Goal: Task Accomplishment & Management: Use online tool/utility

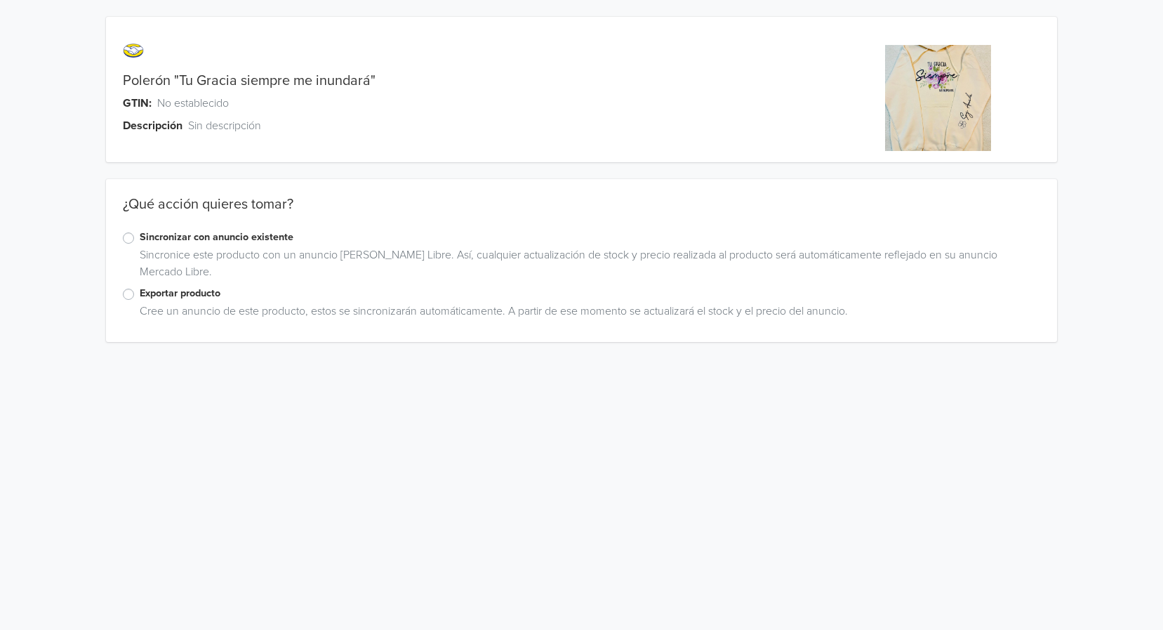
click at [140, 291] on label "Exportar producto" at bounding box center [590, 293] width 901 height 15
click at [0, 0] on input "Exportar producto" at bounding box center [0, 0] width 0 height 0
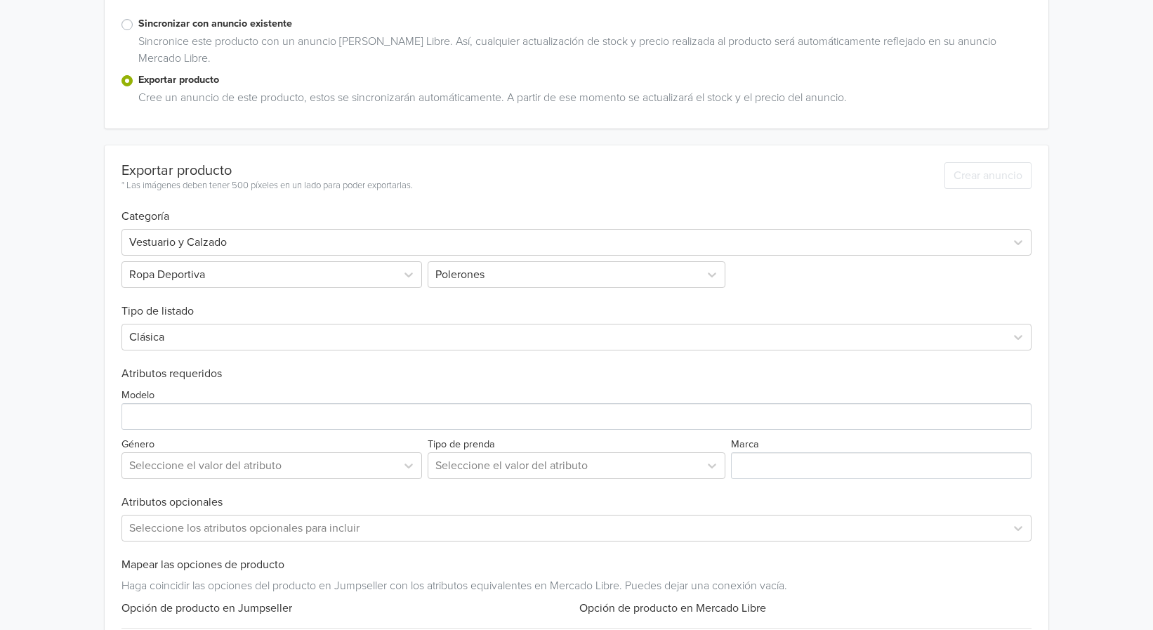
scroll to position [281, 0]
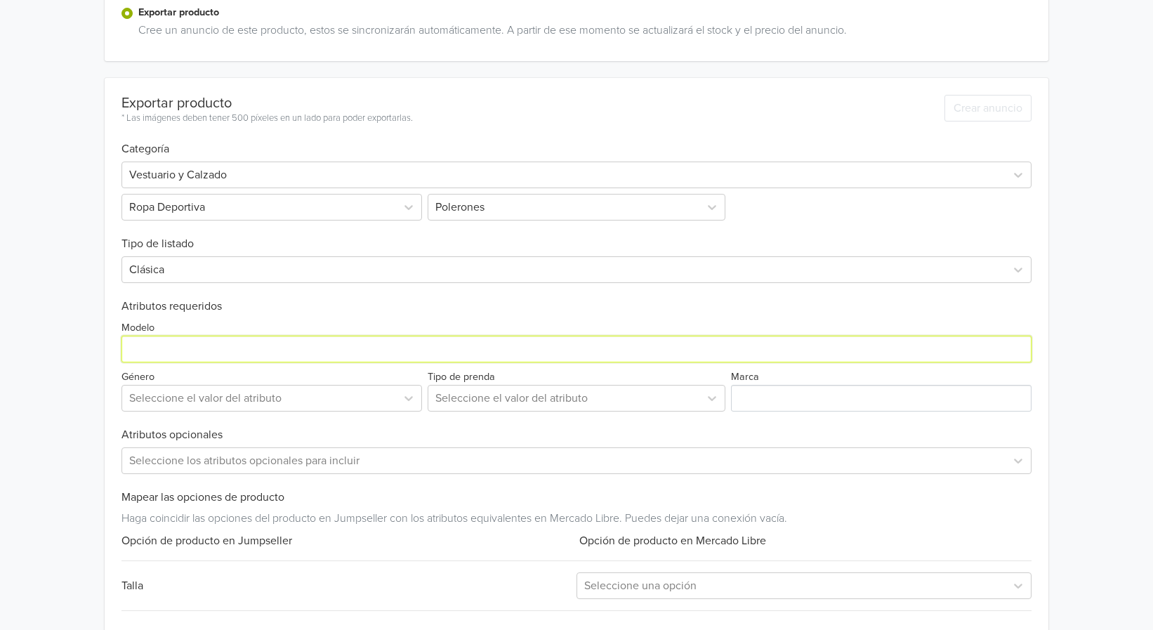
click at [218, 357] on input "Modelo" at bounding box center [575, 349] width 909 height 27
type input "Poleron con capucha"
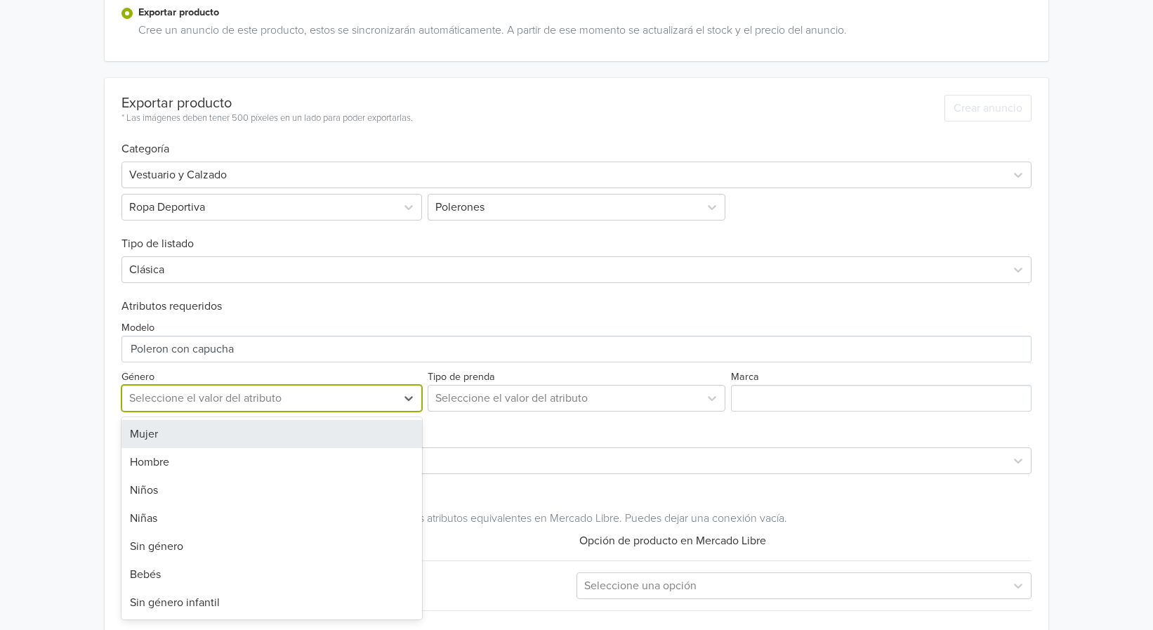
click at [319, 392] on div at bounding box center [259, 398] width 260 height 20
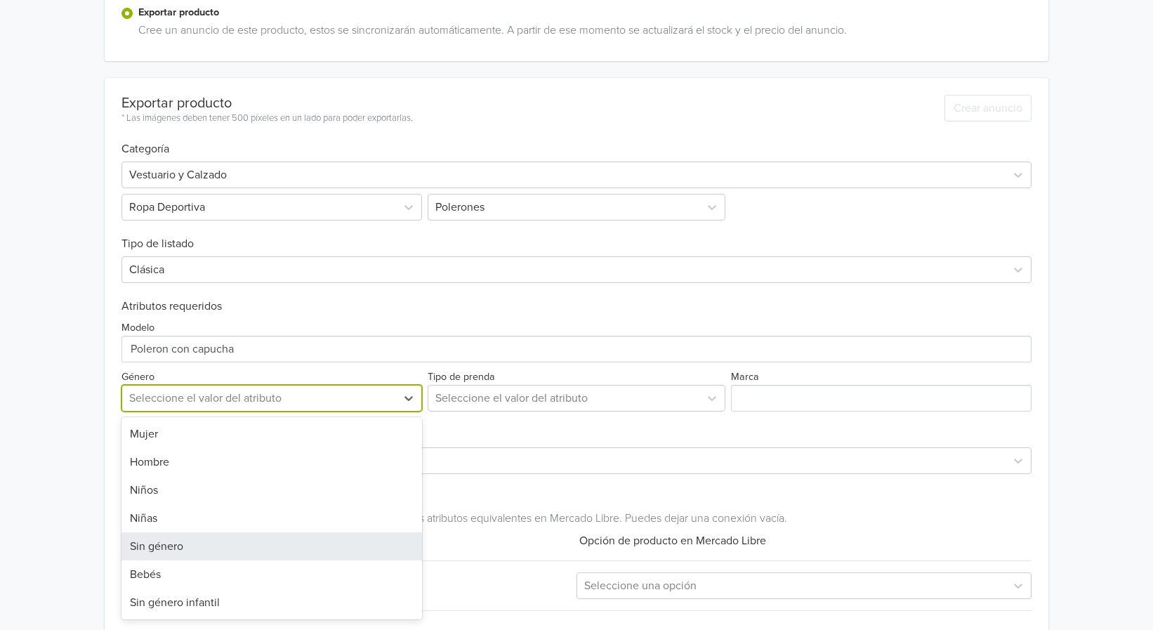
click at [232, 548] on div "Sin género" at bounding box center [271, 546] width 300 height 28
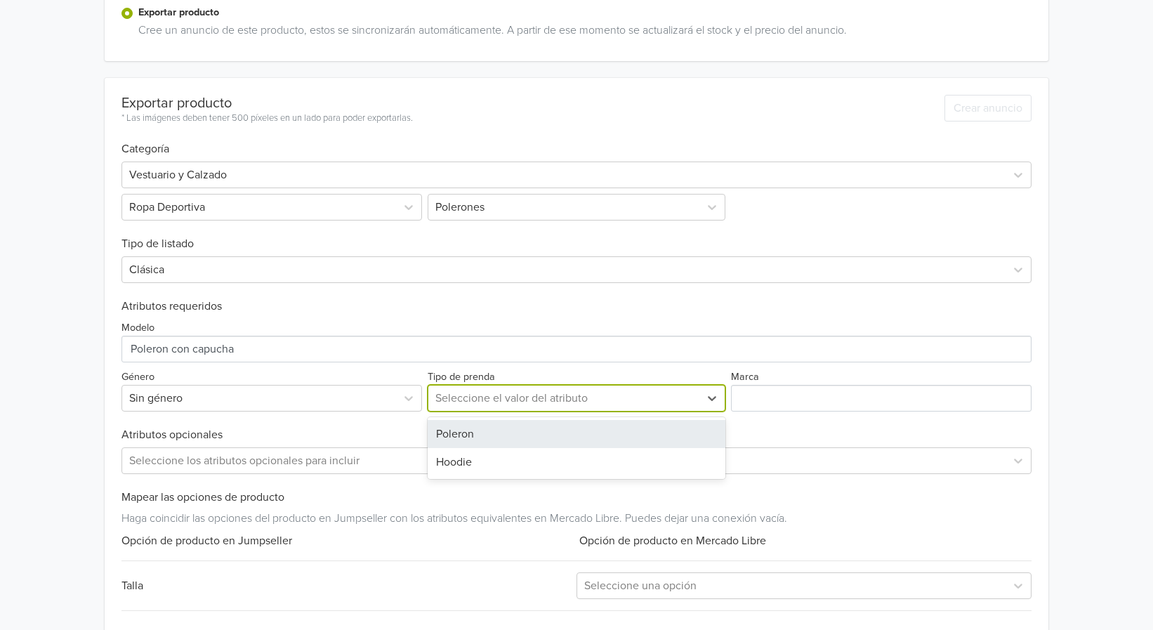
click at [512, 403] on div at bounding box center [563, 398] width 257 height 20
click at [483, 435] on div "Poleron" at bounding box center [577, 434] width 298 height 28
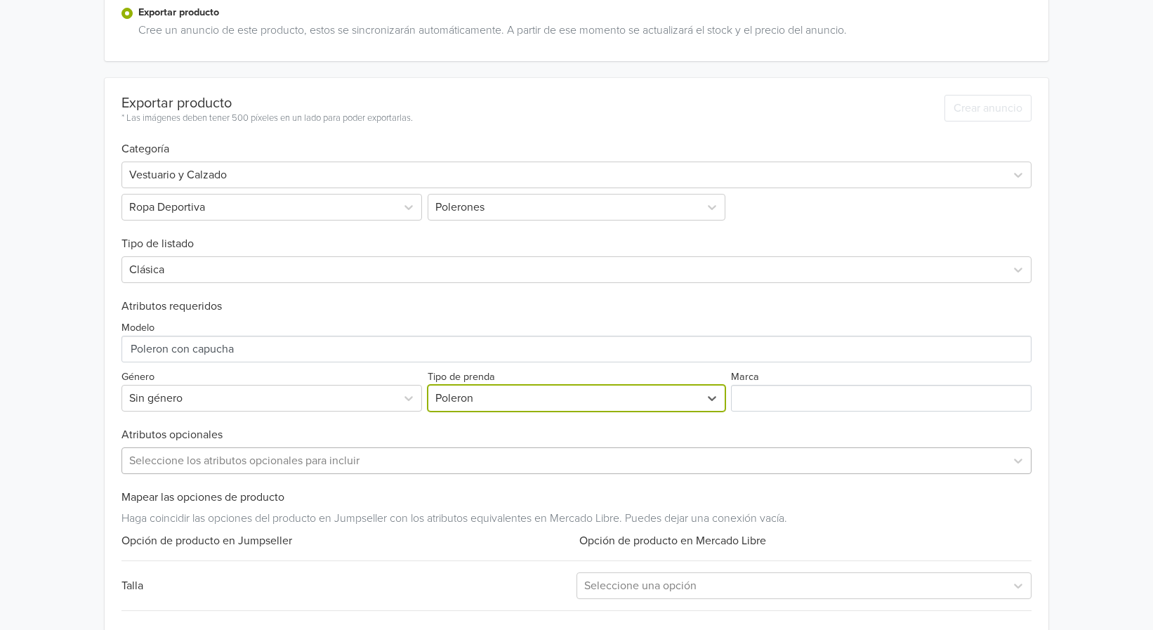
click at [440, 470] on div "Seleccione los atributos opcionales para incluir" at bounding box center [575, 460] width 909 height 27
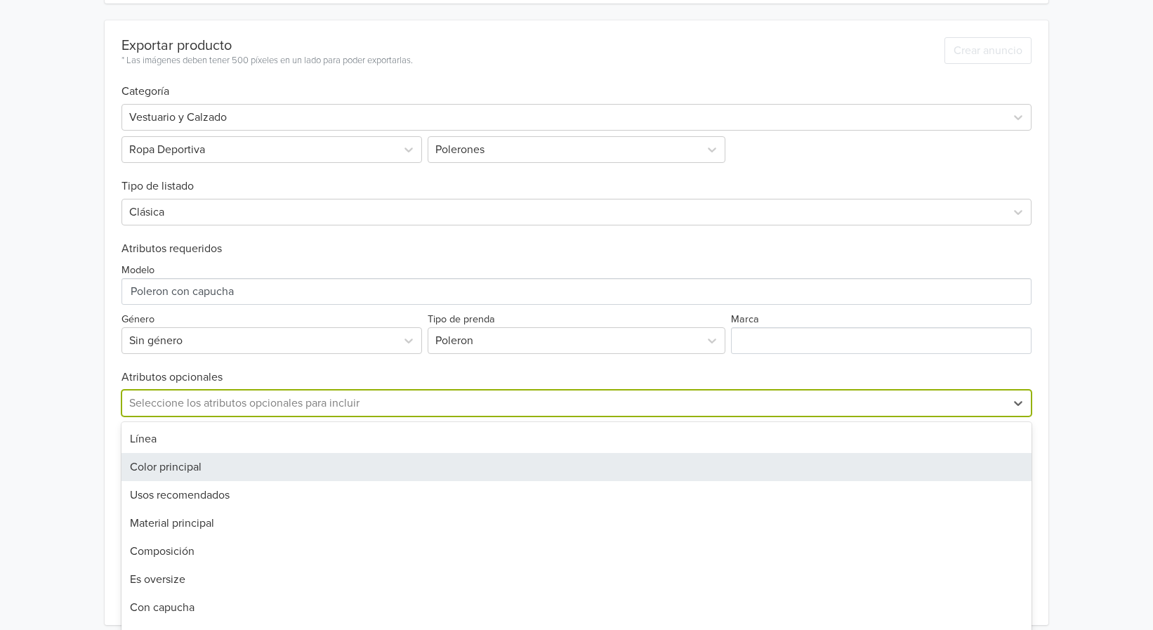
scroll to position [347, 0]
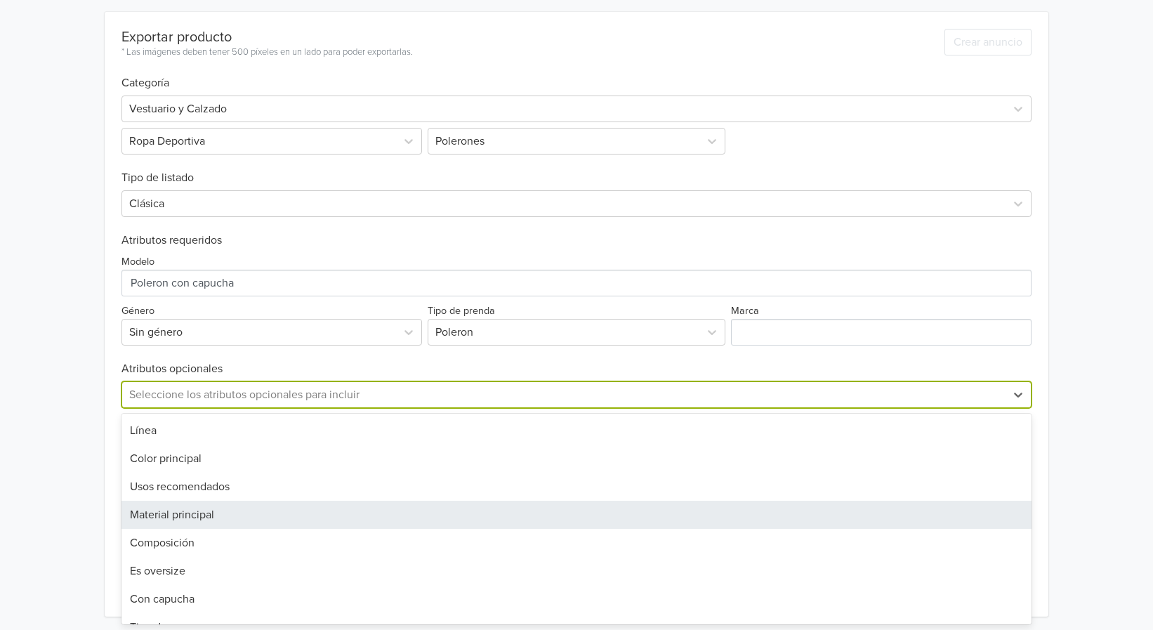
click at [204, 510] on div "Material principal" at bounding box center [575, 515] width 909 height 28
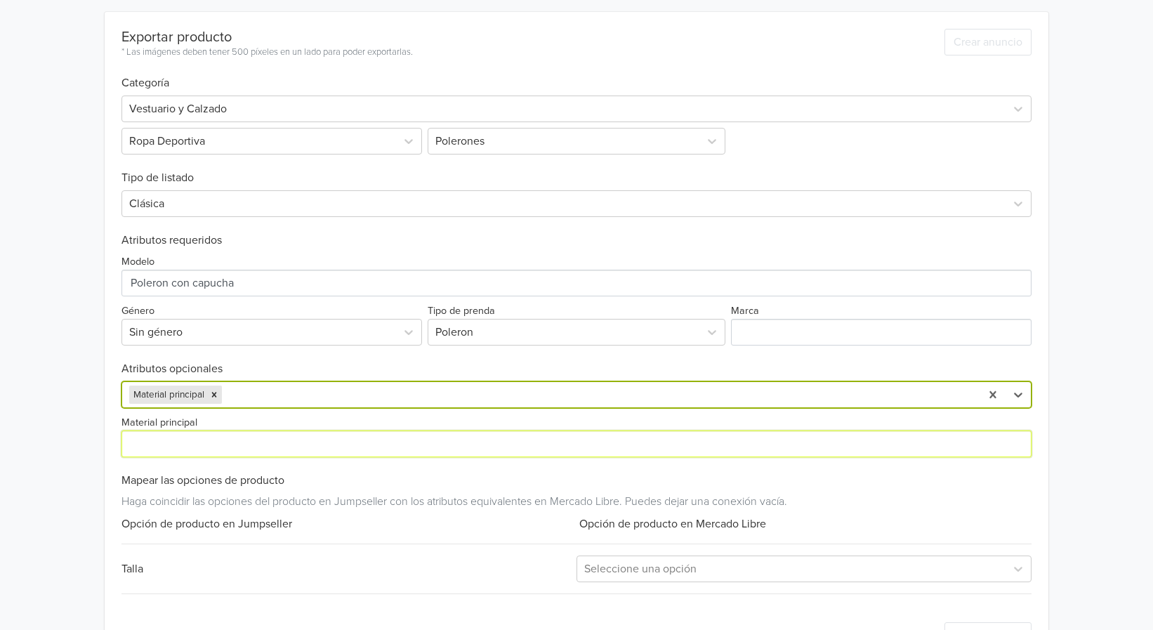
click at [192, 446] on input "Material principal" at bounding box center [575, 443] width 909 height 27
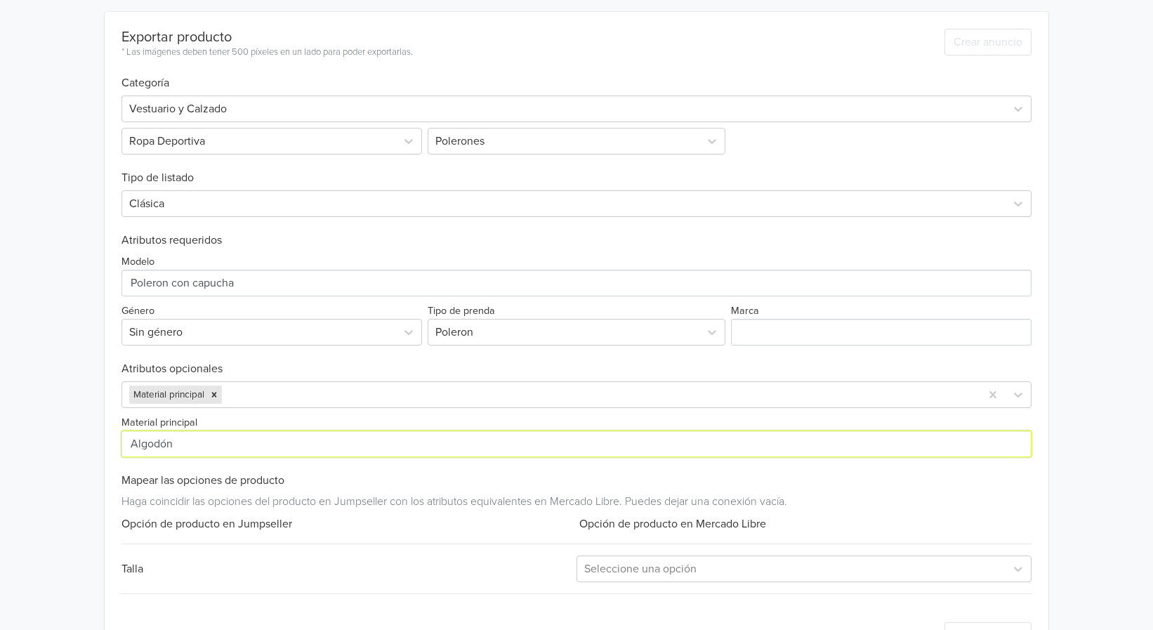
scroll to position [399, 0]
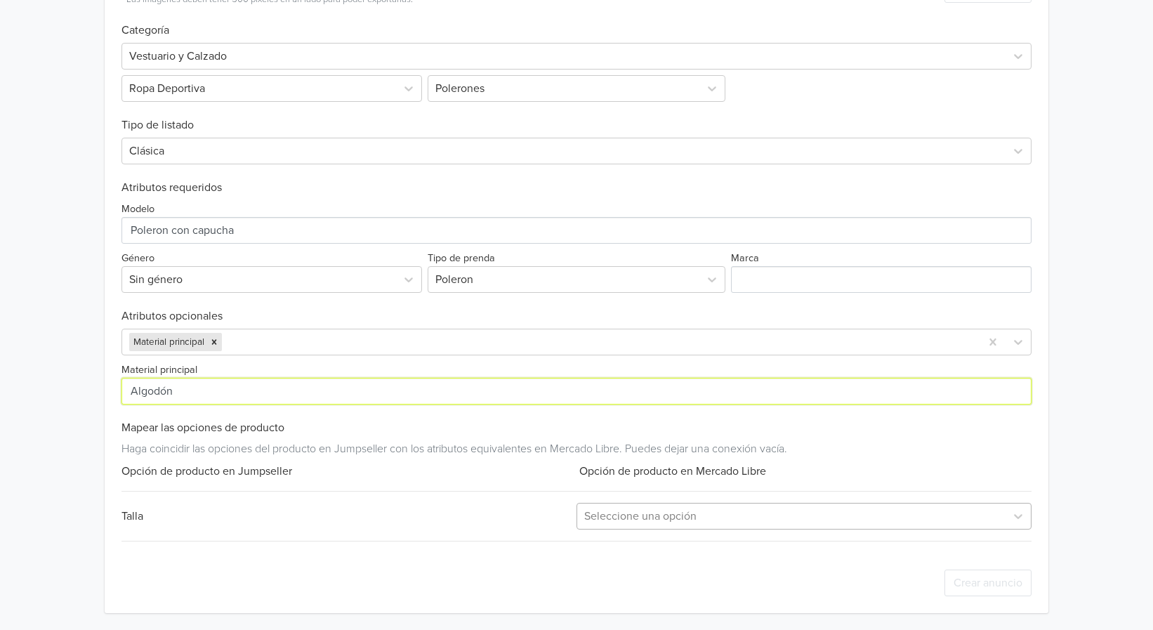
type input "Algodón"
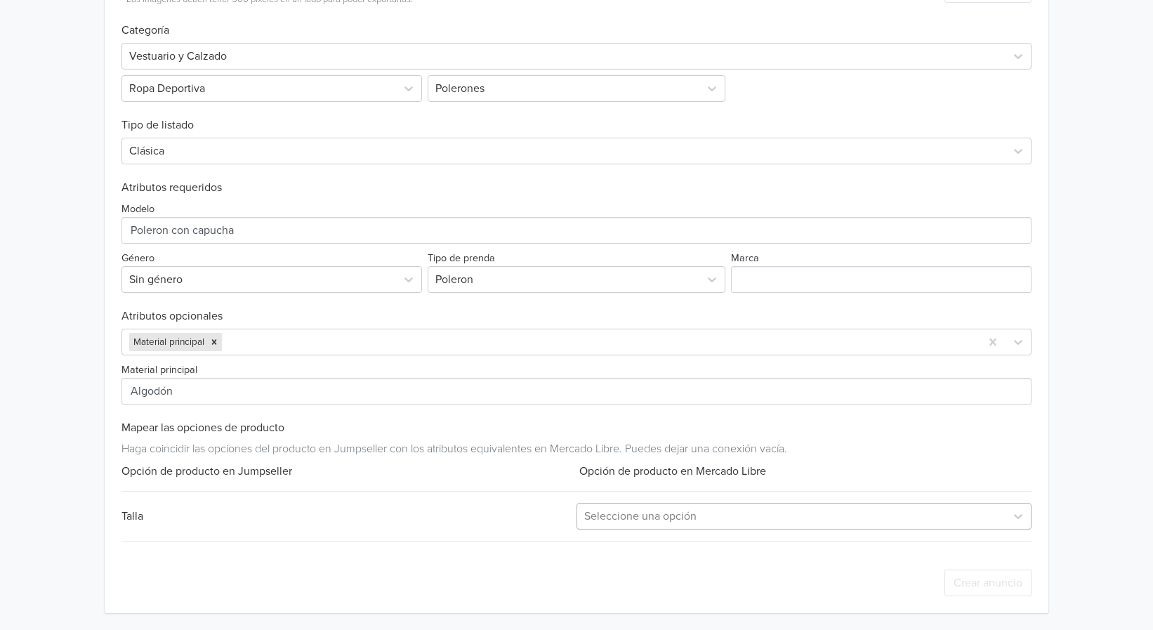
click at [623, 519] on div at bounding box center [791, 516] width 414 height 20
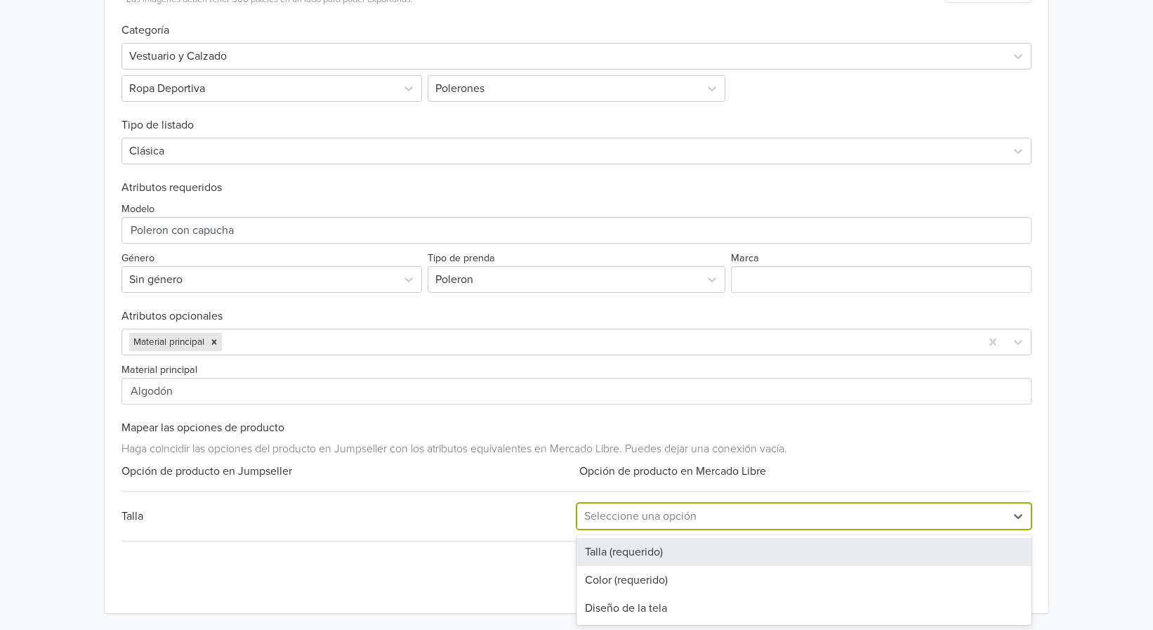
click at [625, 548] on div "Talla (requerido)" at bounding box center [803, 552] width 455 height 28
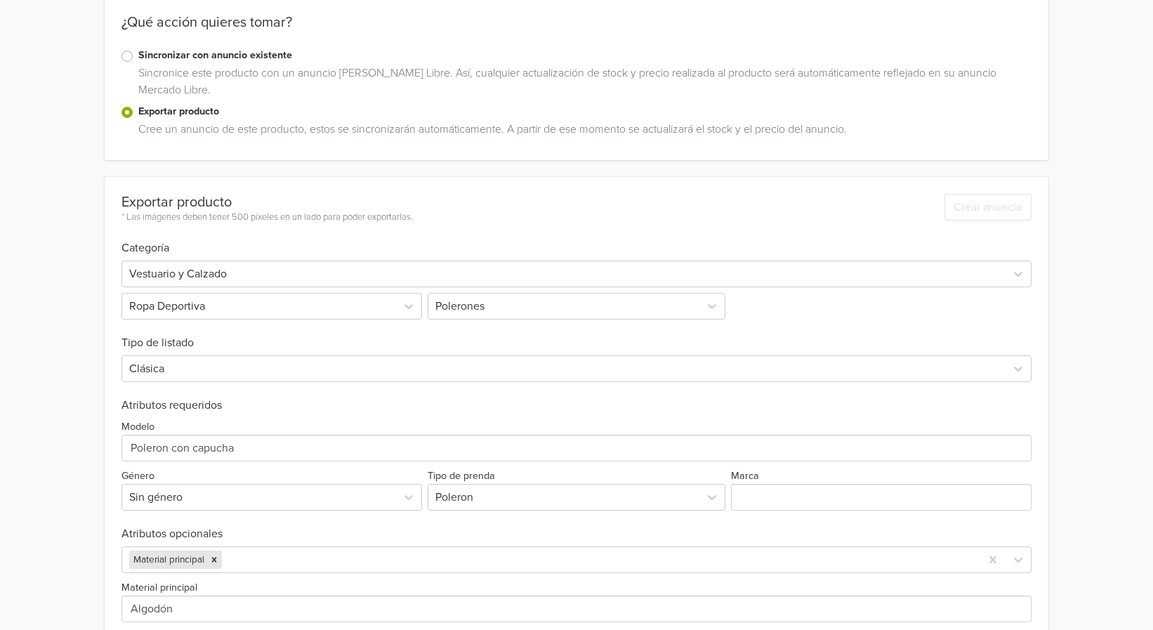
scroll to position [119, 0]
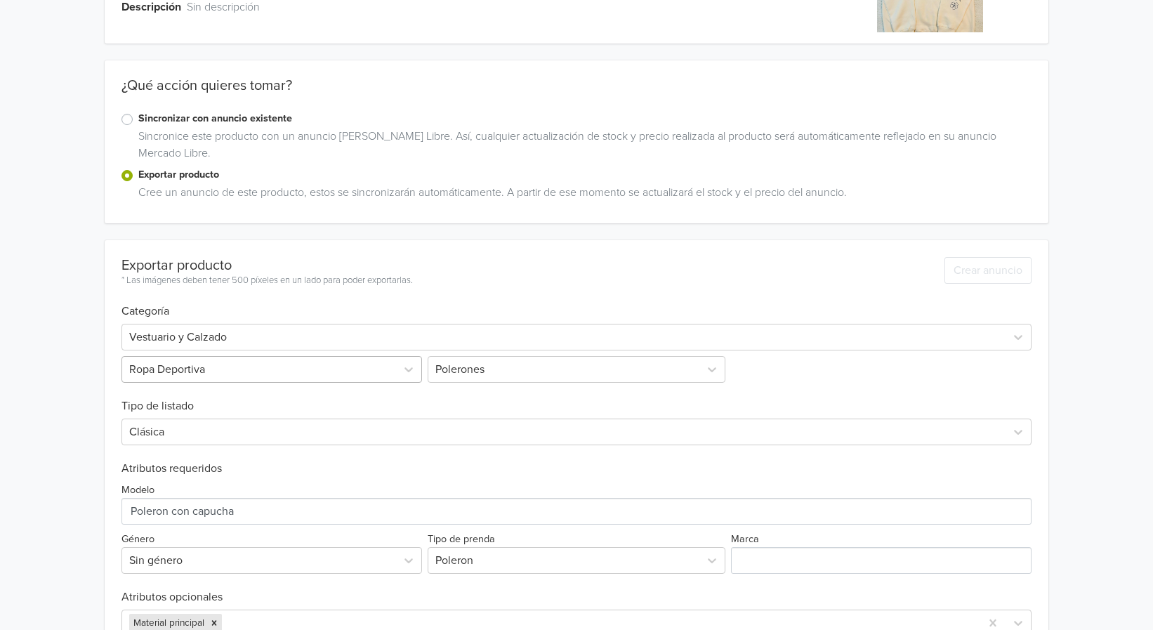
click at [364, 368] on div at bounding box center [259, 369] width 260 height 20
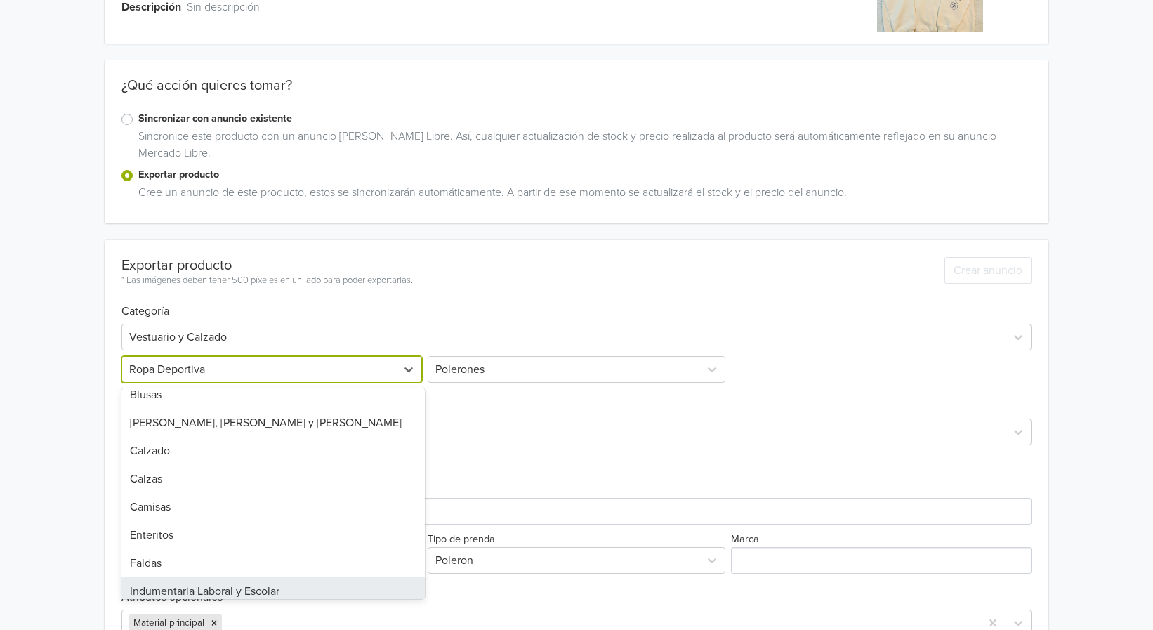
scroll to position [0, 0]
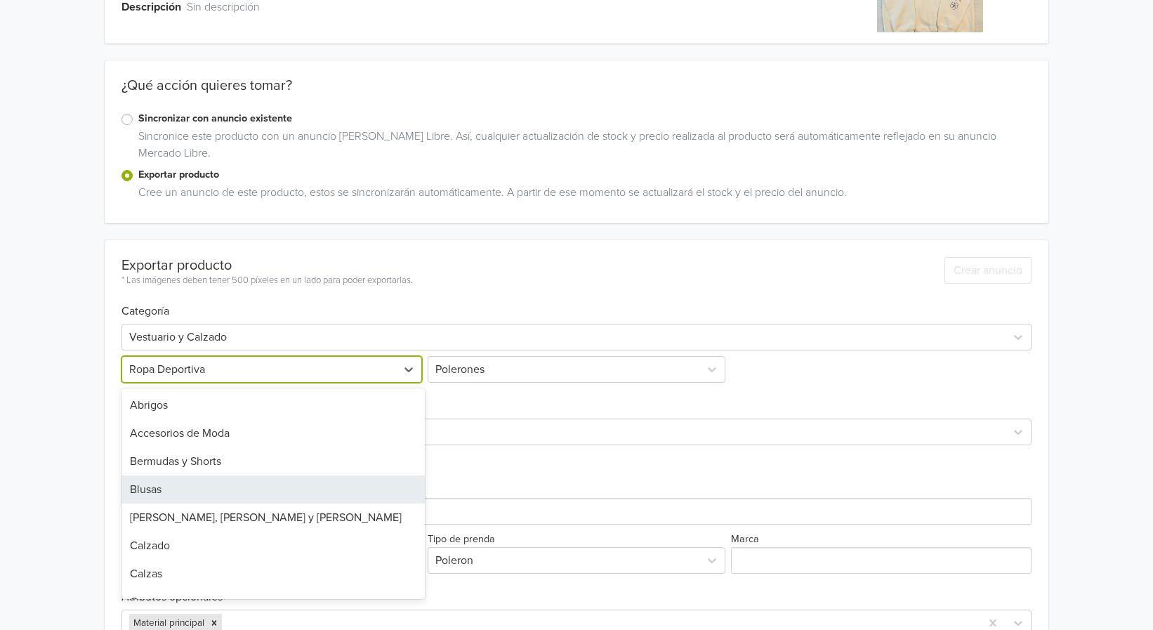
click at [1094, 423] on div "Polerón "Tu Gracia siempre me inundará" GTIN: No establecido Descripción Sin de…" at bounding box center [577, 395] width 1132 height 1029
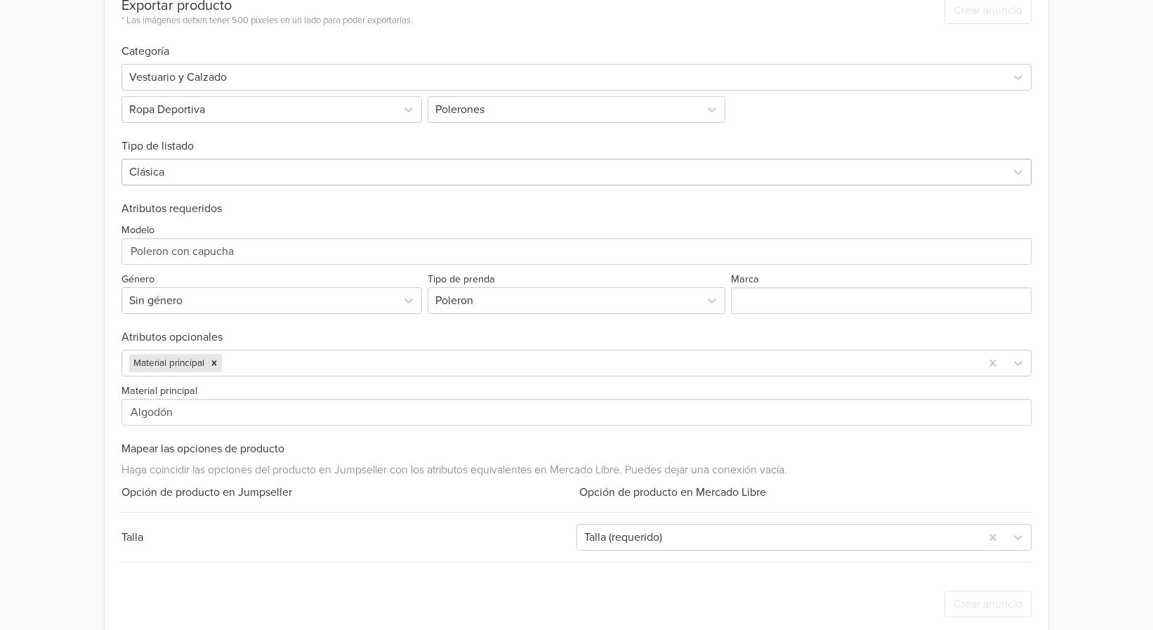
scroll to position [399, 0]
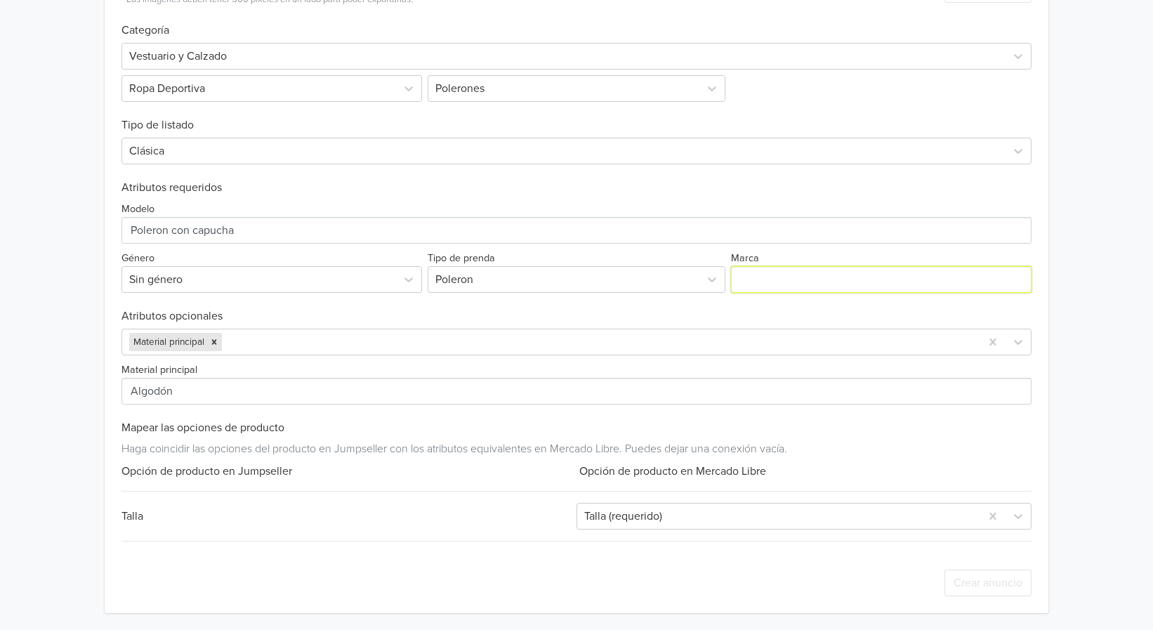
click at [840, 277] on input "Marca" at bounding box center [881, 279] width 300 height 27
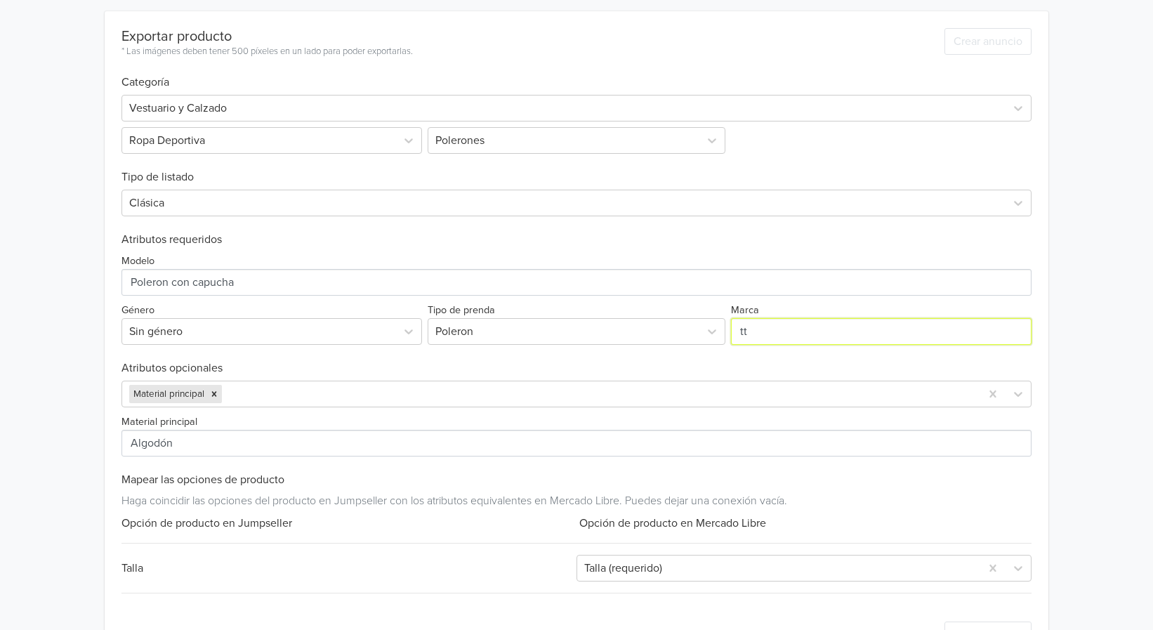
scroll to position [451, 0]
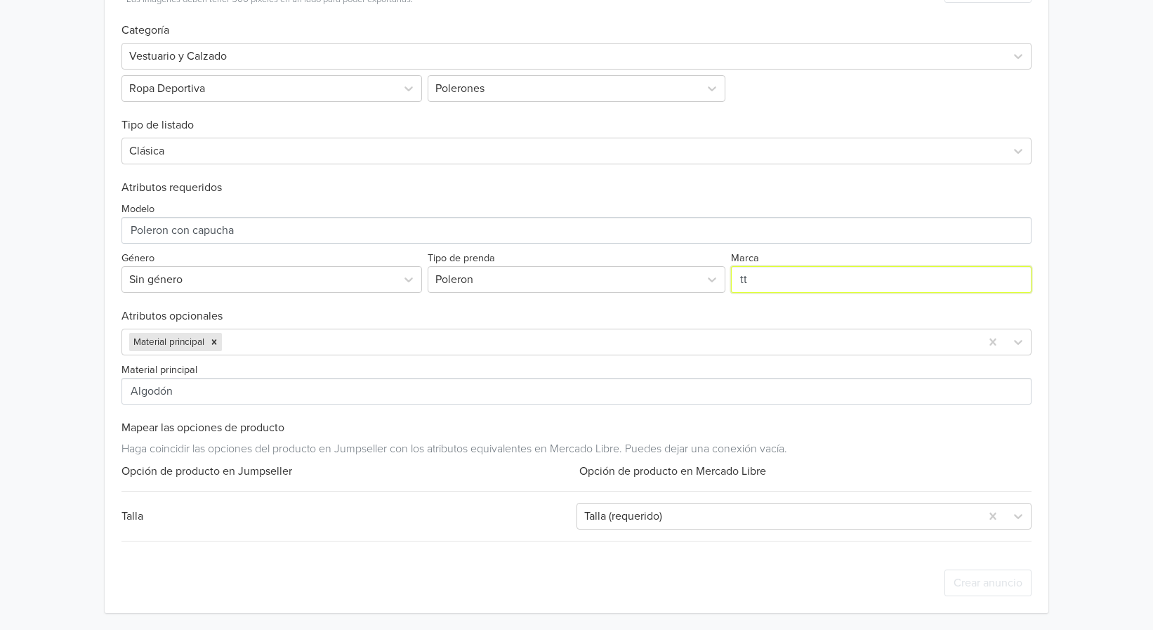
drag, startPoint x: 769, startPoint y: 284, endPoint x: 727, endPoint y: 277, distance: 43.4
click at [727, 277] on div "Modelo Género Sin género Tipo de prenda Poleron Marca" at bounding box center [575, 243] width 909 height 98
type input "tt"
click at [727, 277] on div "Tipo de prenda Poleron" at bounding box center [576, 271] width 303 height 44
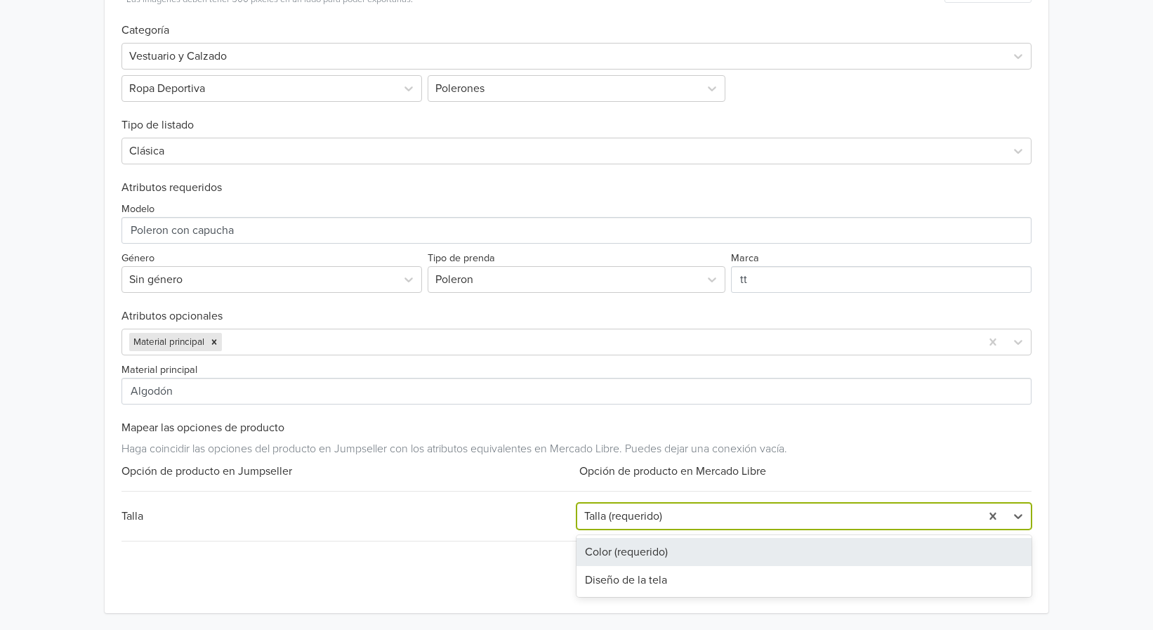
click at [706, 519] on div at bounding box center [778, 516] width 389 height 20
click at [666, 545] on div "Color (requerido)" at bounding box center [803, 552] width 455 height 28
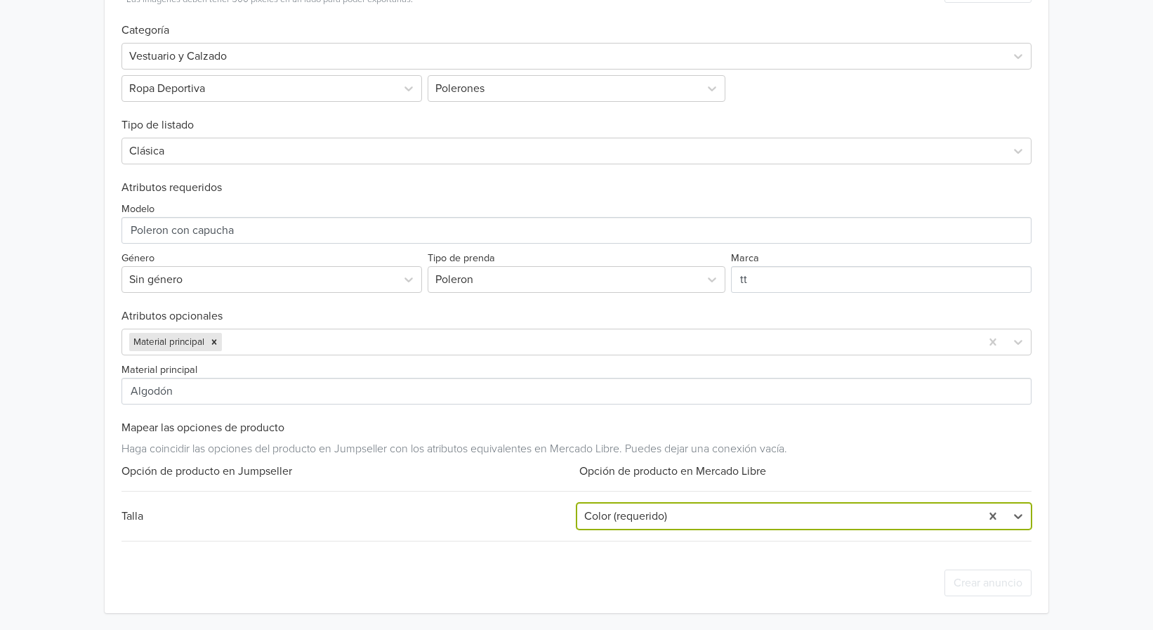
click at [534, 502] on div "Exportar producto * Las imágenes deben tener 500 píxeles en un lado para poder …" at bounding box center [575, 286] width 909 height 654
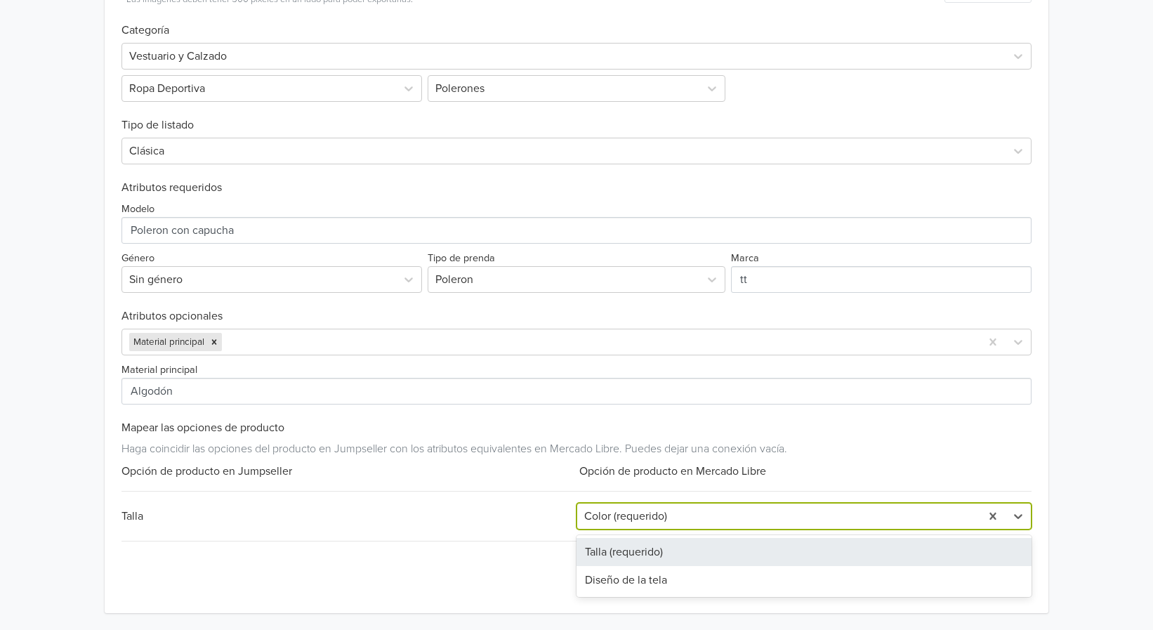
click at [764, 509] on div at bounding box center [778, 516] width 389 height 20
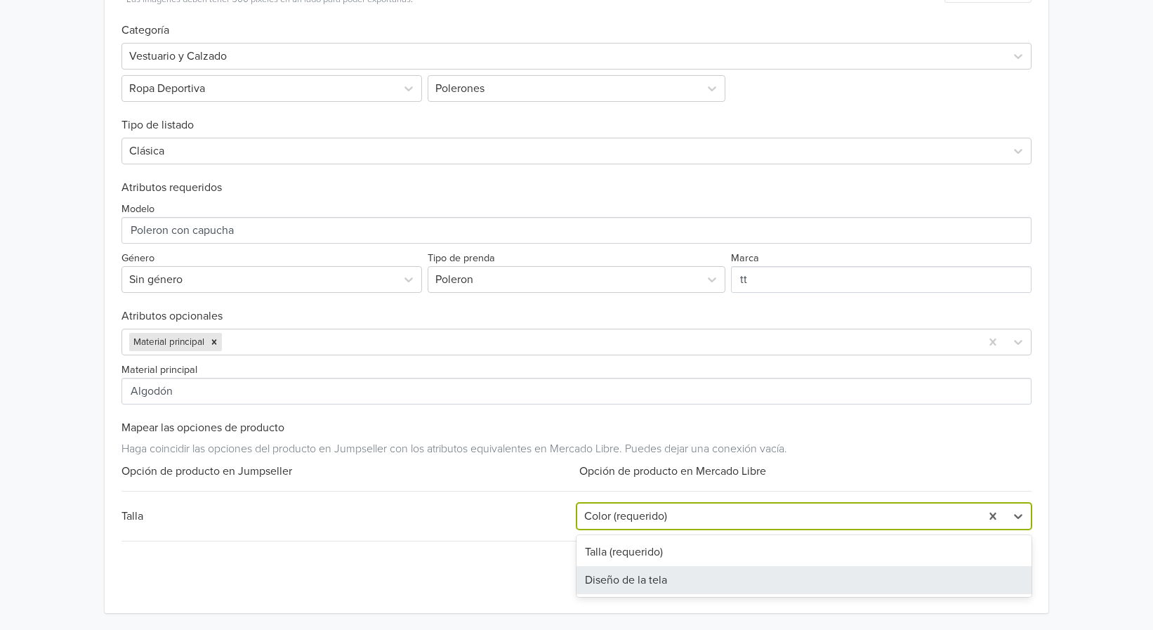
click at [688, 580] on div "Diseño de la tela" at bounding box center [803, 580] width 455 height 28
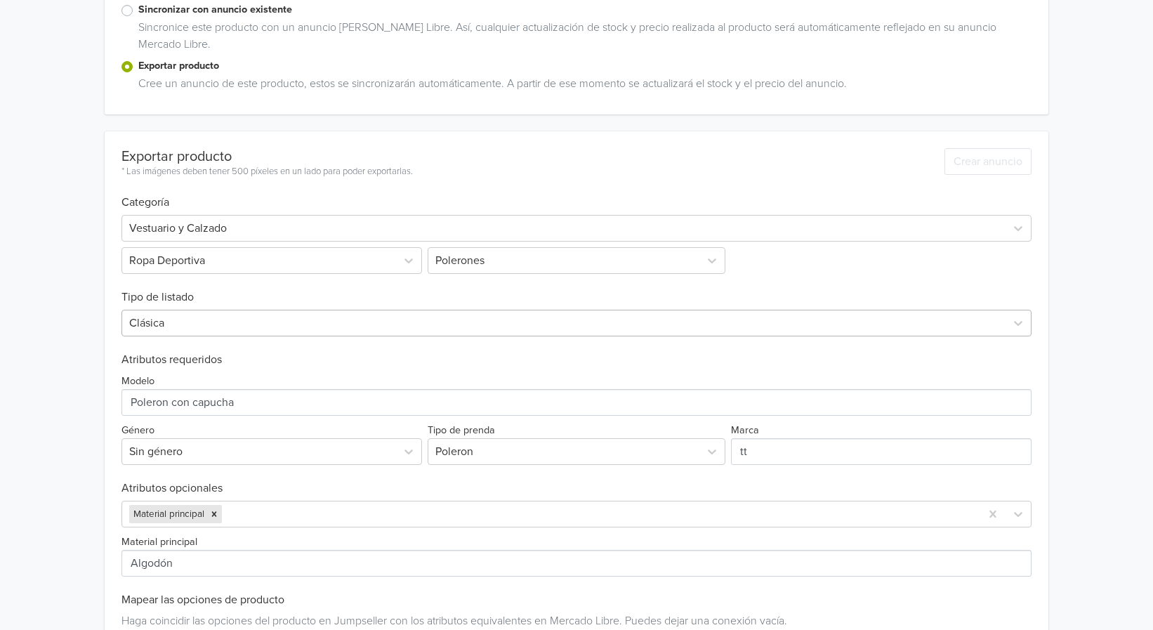
scroll to position [281, 0]
click at [275, 319] on div at bounding box center [563, 322] width 868 height 20
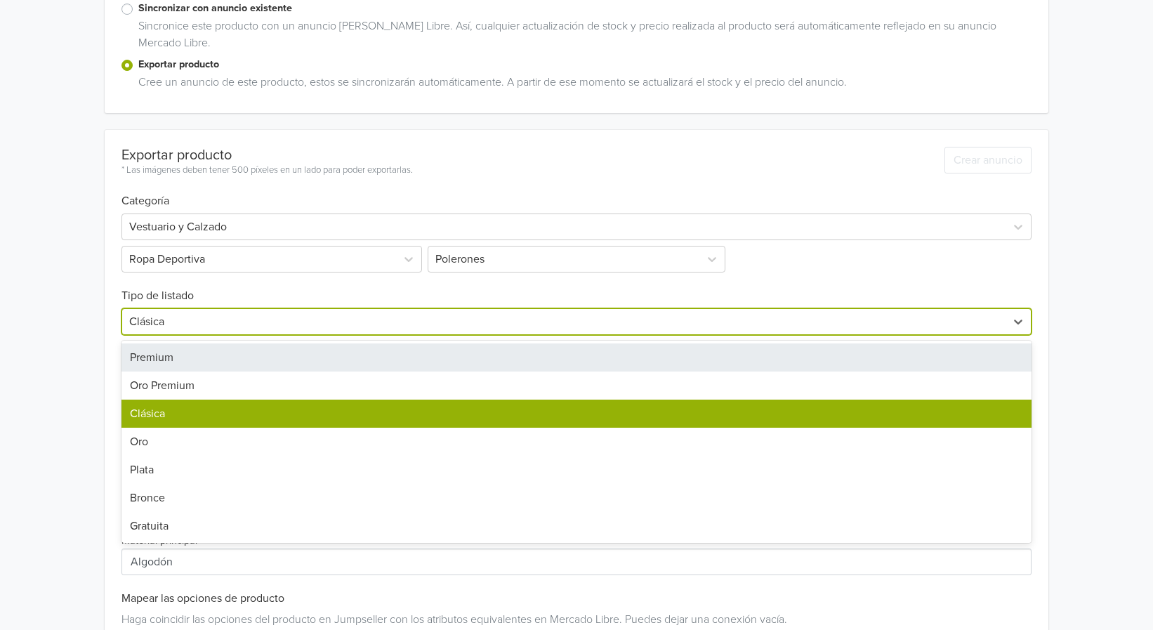
click at [275, 319] on div at bounding box center [563, 322] width 868 height 20
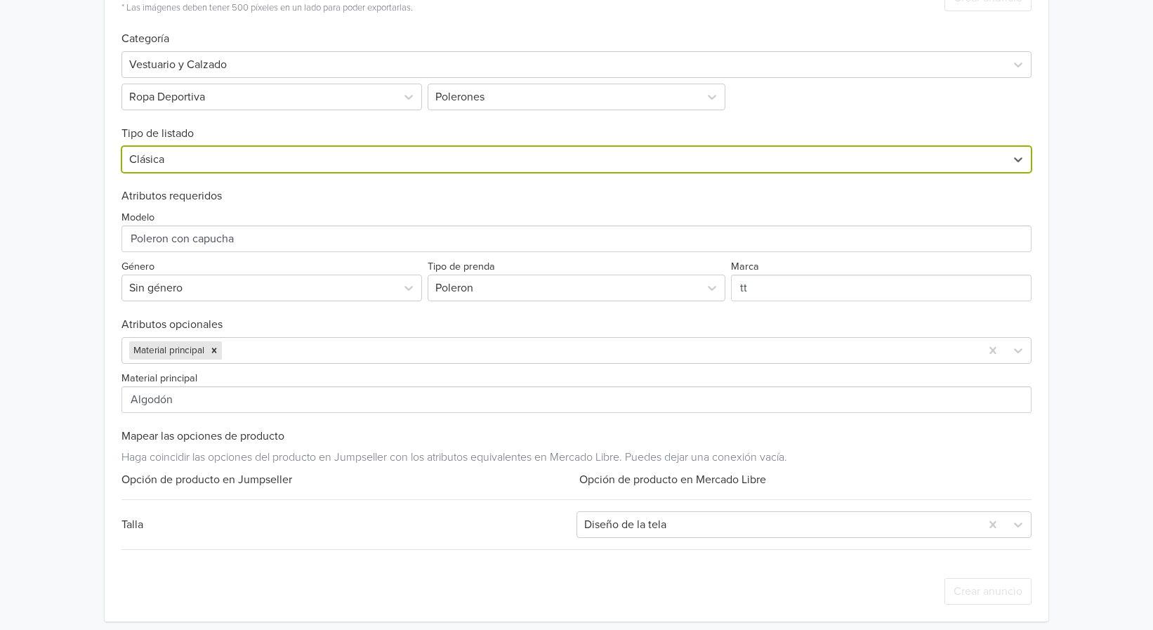
scroll to position [451, 0]
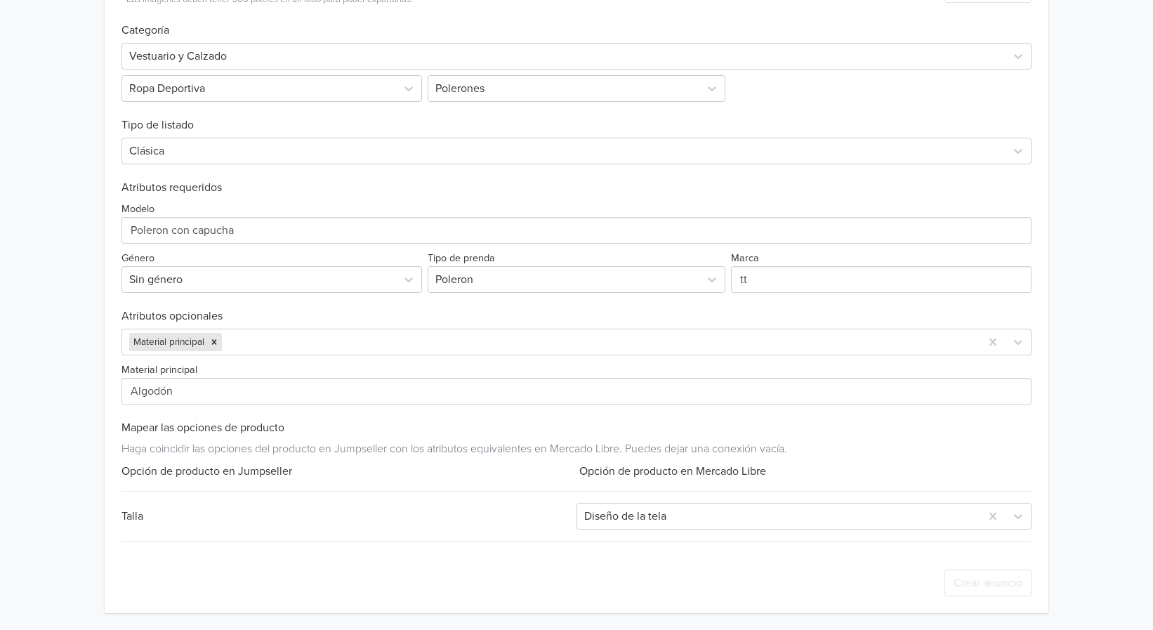
click at [136, 512] on div "Talla" at bounding box center [348, 516] width 455 height 17
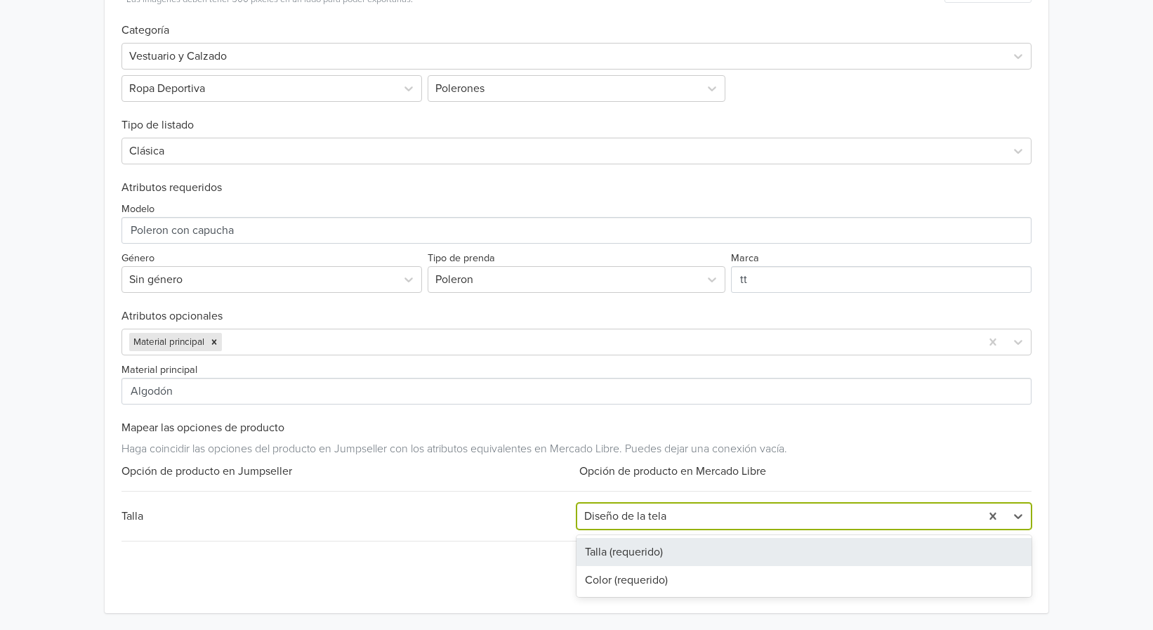
click at [752, 518] on div at bounding box center [778, 516] width 389 height 20
click at [625, 548] on div "Talla (requerido)" at bounding box center [803, 552] width 455 height 28
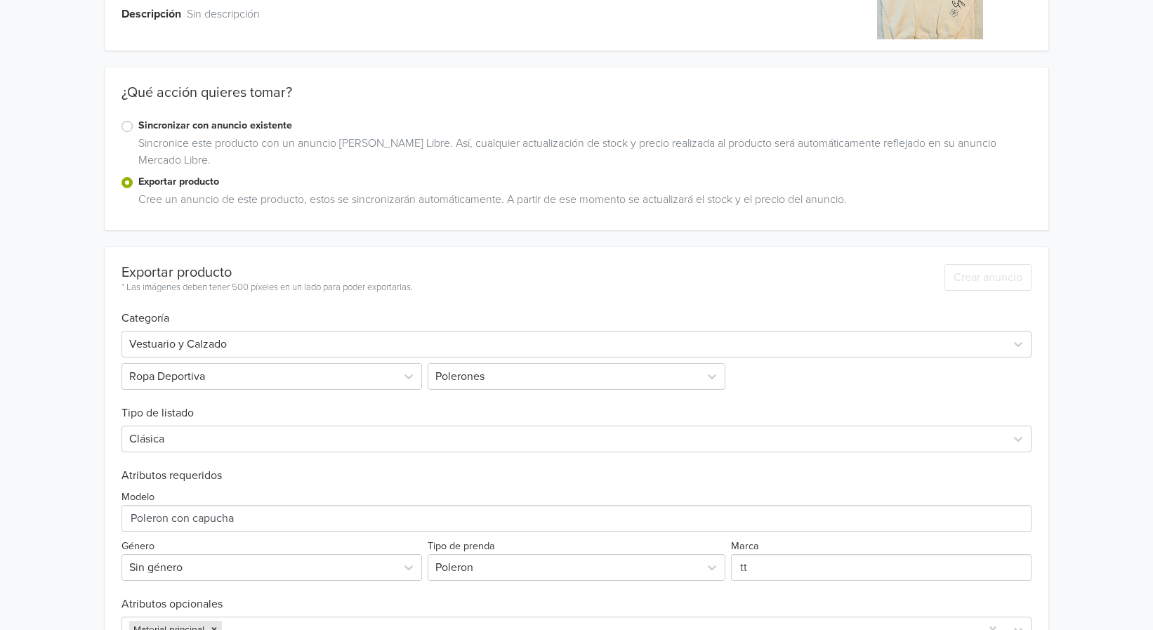
scroll to position [0, 0]
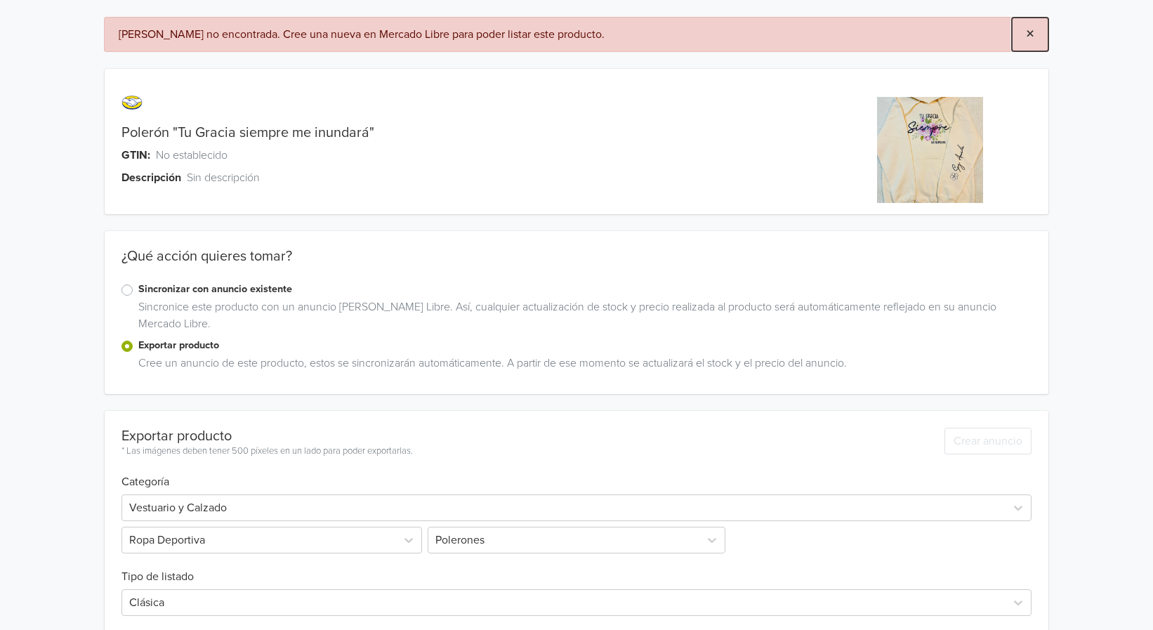
click at [1028, 29] on span "×" at bounding box center [1030, 34] width 8 height 20
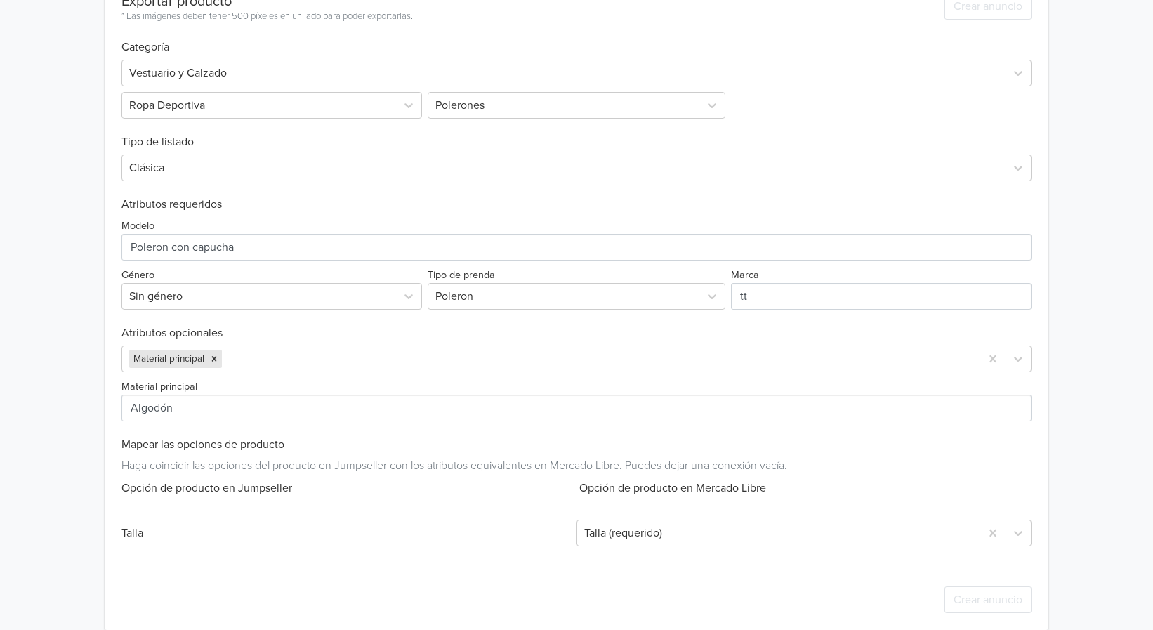
scroll to position [399, 0]
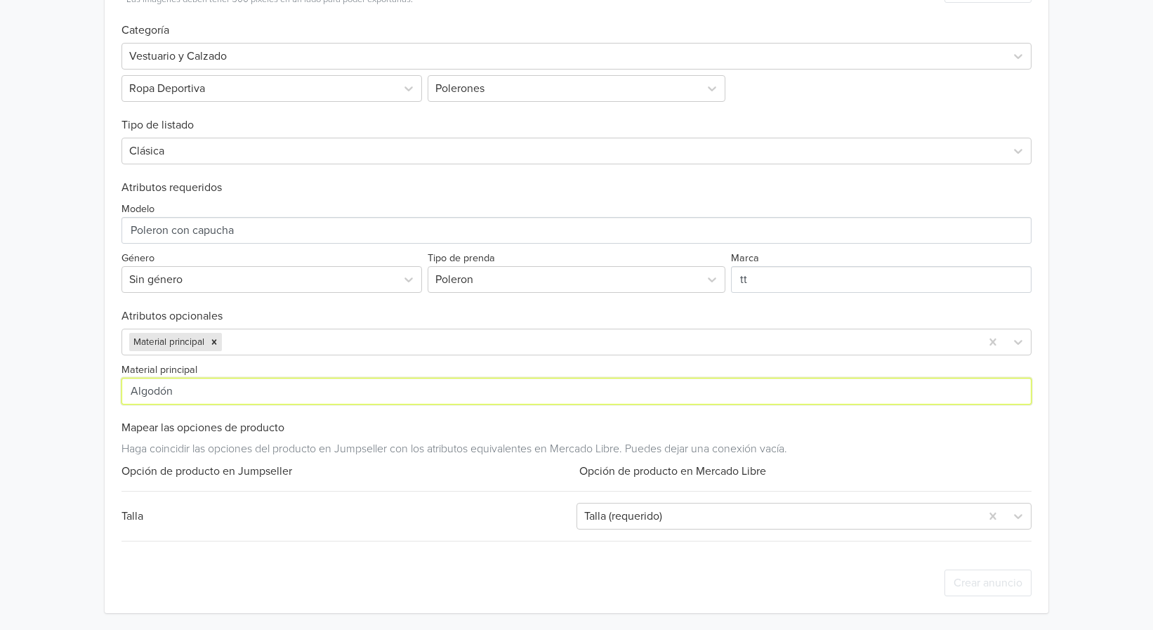
click at [536, 402] on input "Material principal" at bounding box center [575, 391] width 909 height 27
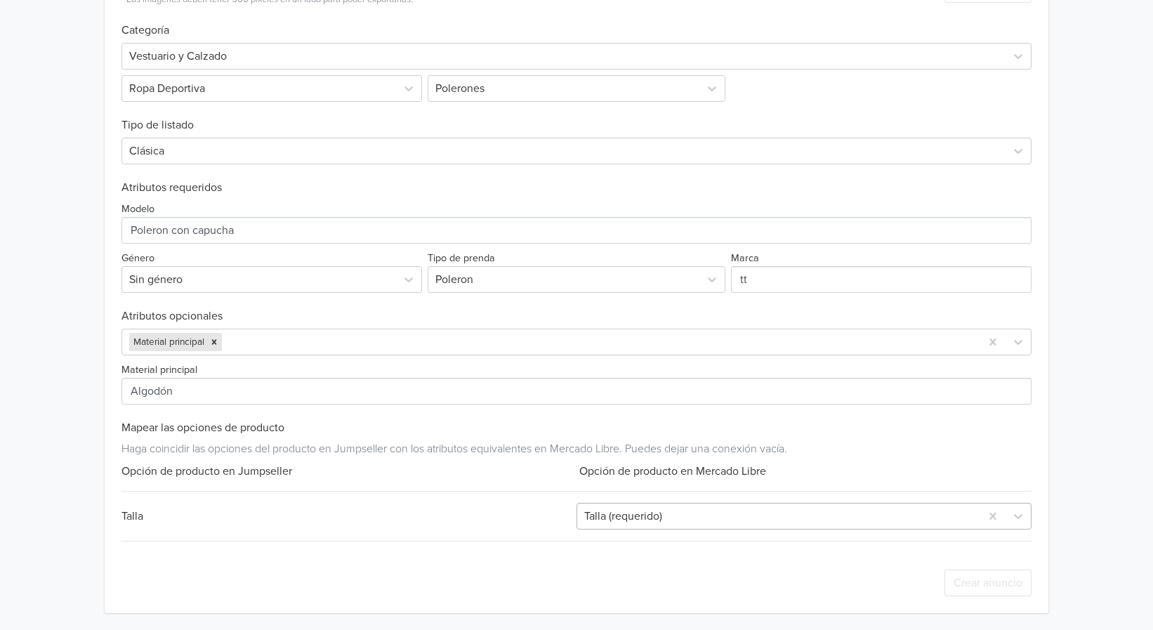
click at [588, 506] on div at bounding box center [778, 516] width 389 height 20
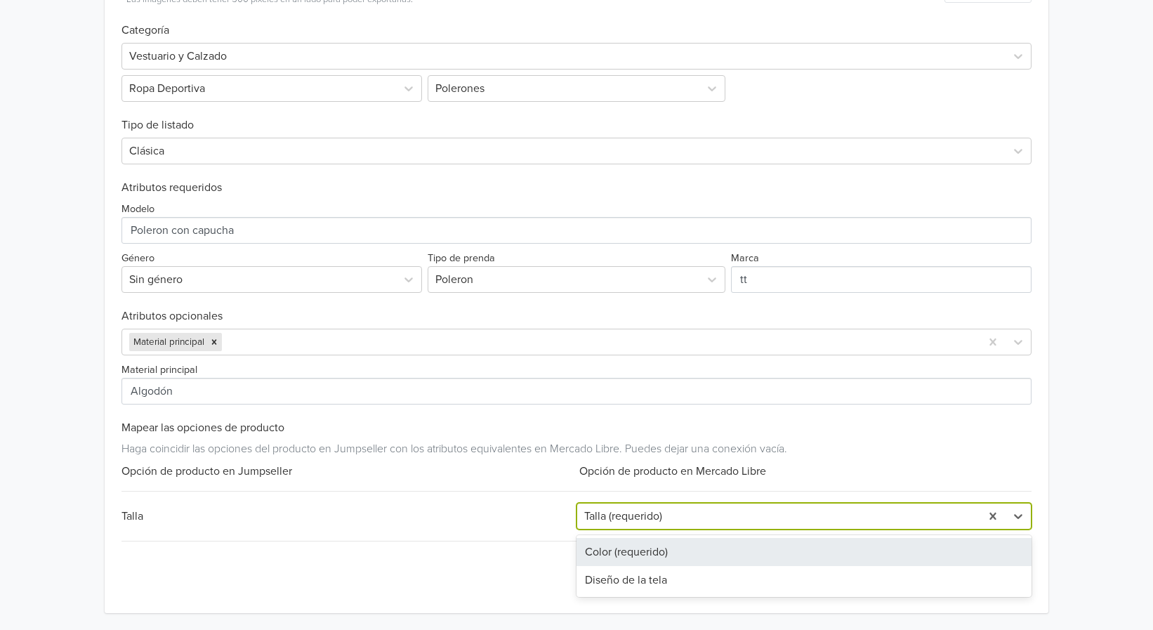
click at [590, 515] on div at bounding box center [778, 516] width 389 height 20
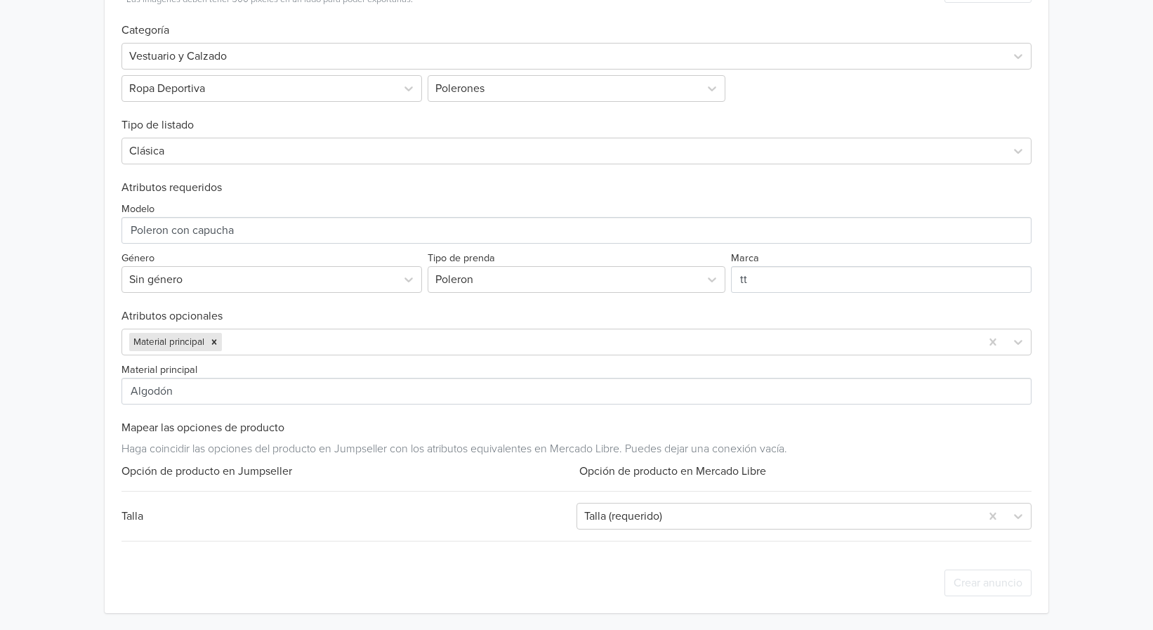
click at [503, 507] on div "Talla Talla (requerido)" at bounding box center [575, 516] width 909 height 27
click at [142, 509] on div "Talla" at bounding box center [348, 516] width 455 height 17
click at [138, 518] on div "Talla" at bounding box center [348, 516] width 455 height 17
click at [139, 519] on div "Talla" at bounding box center [348, 516] width 455 height 17
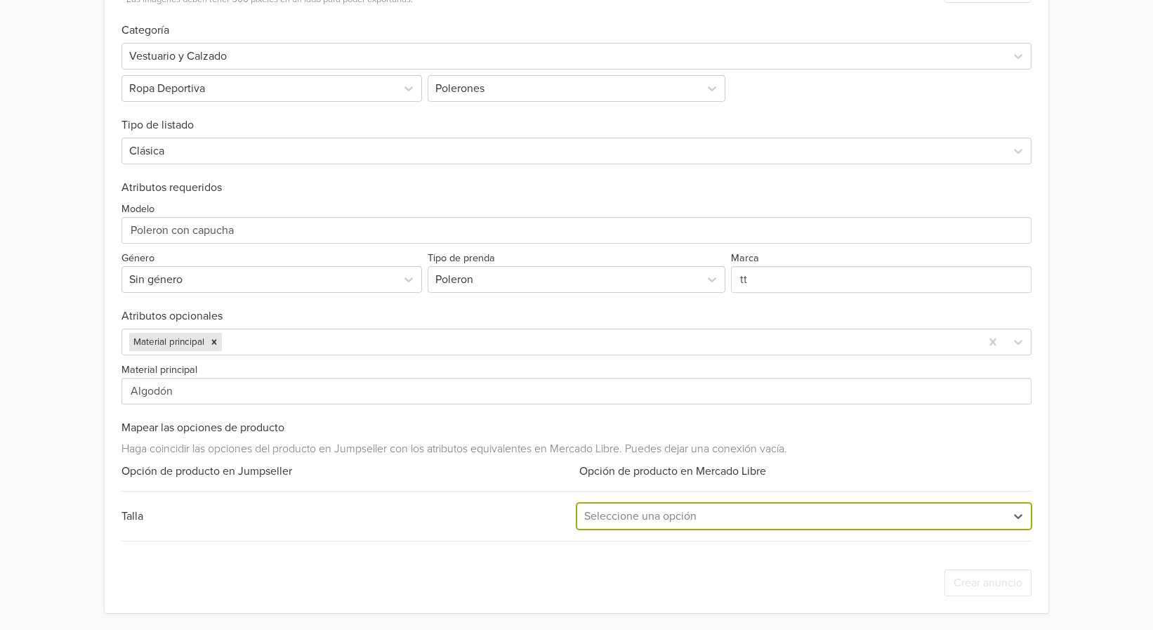
click at [993, 512] on div at bounding box center [791, 516] width 414 height 20
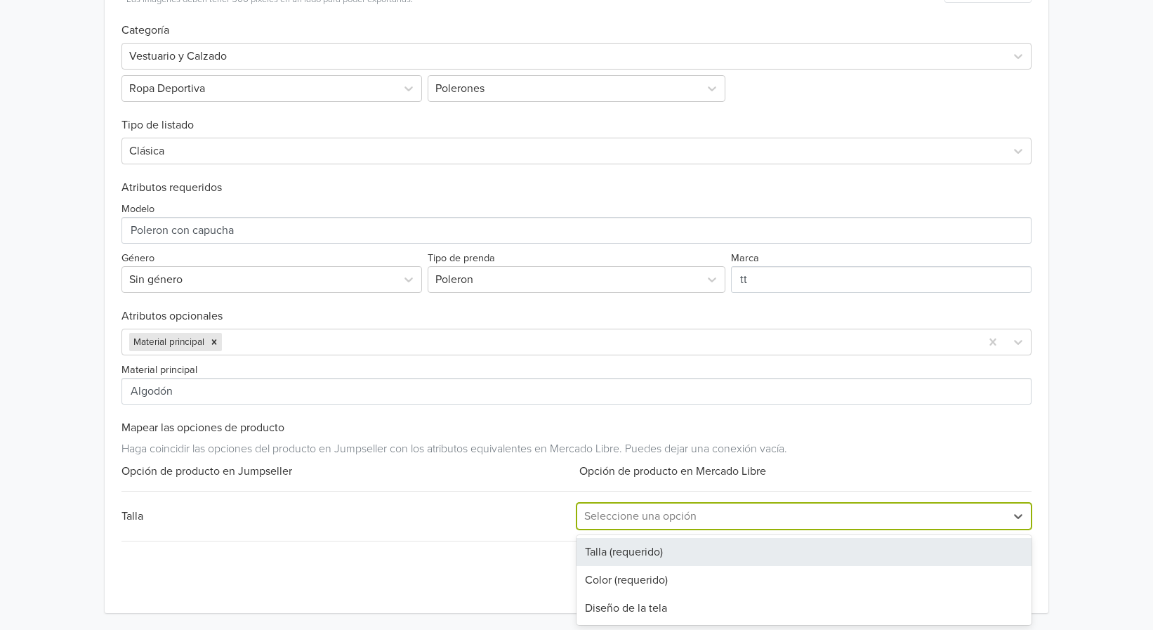
click at [671, 555] on div "Talla (requerido)" at bounding box center [803, 552] width 455 height 28
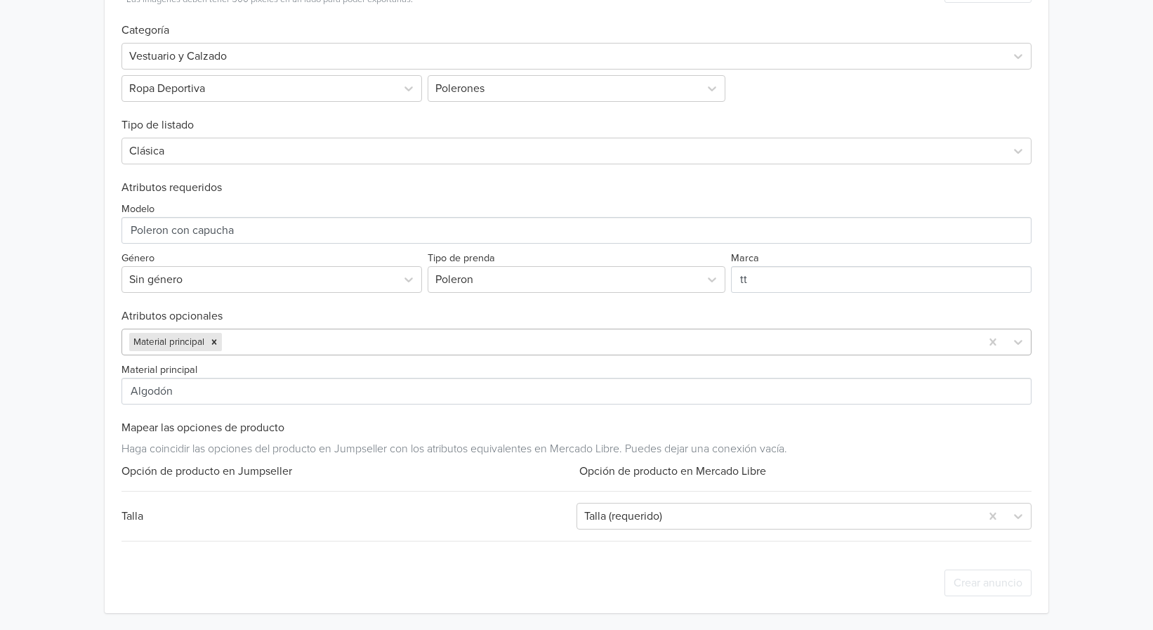
click at [957, 334] on div at bounding box center [599, 342] width 748 height 20
click at [53, 409] on div "Polerón "Tu Gracia siempre me inundará" GTIN: No establecido Descripción Sin de…" at bounding box center [577, 115] width 1132 height 1029
click at [322, 347] on div at bounding box center [599, 342] width 748 height 20
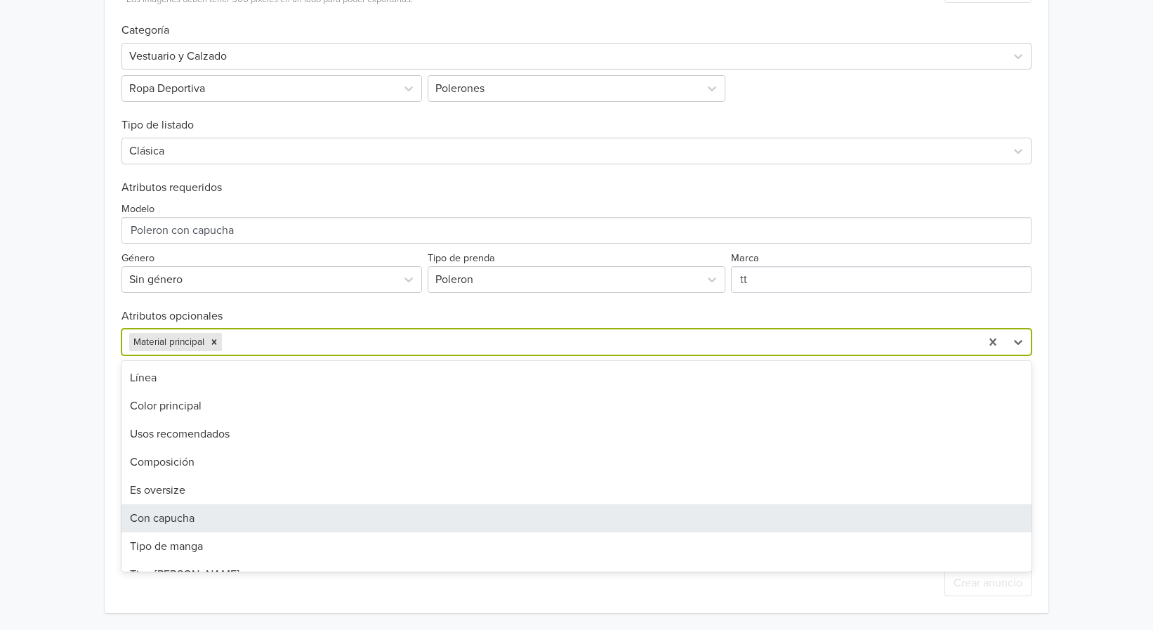
click at [183, 518] on div "Con capucha" at bounding box center [575, 518] width 909 height 28
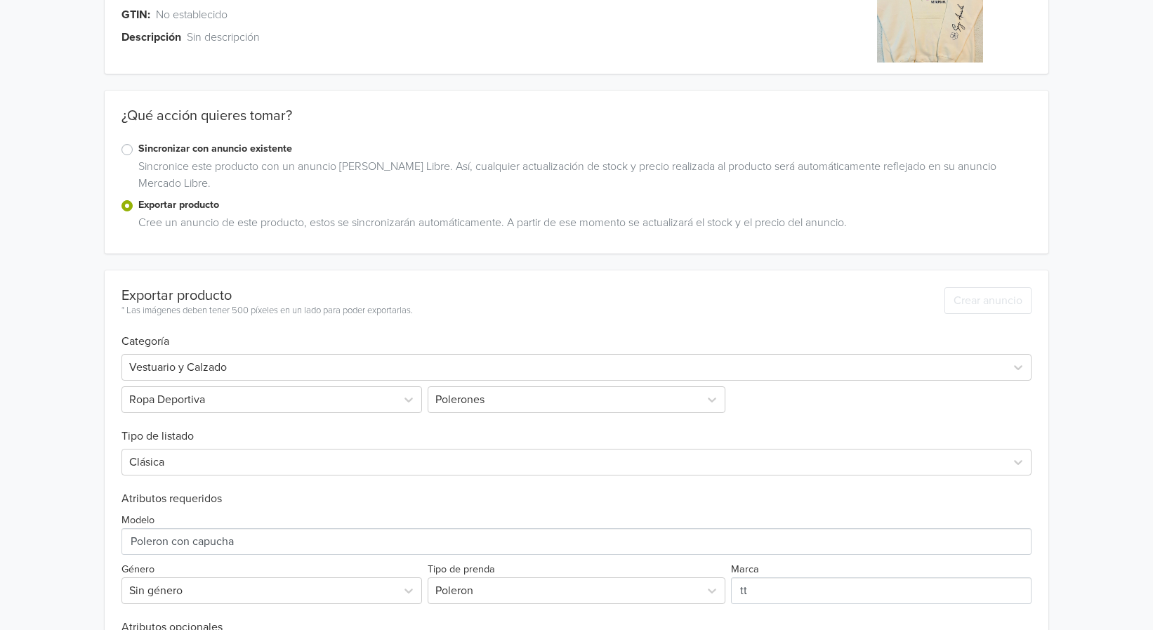
scroll to position [0, 0]
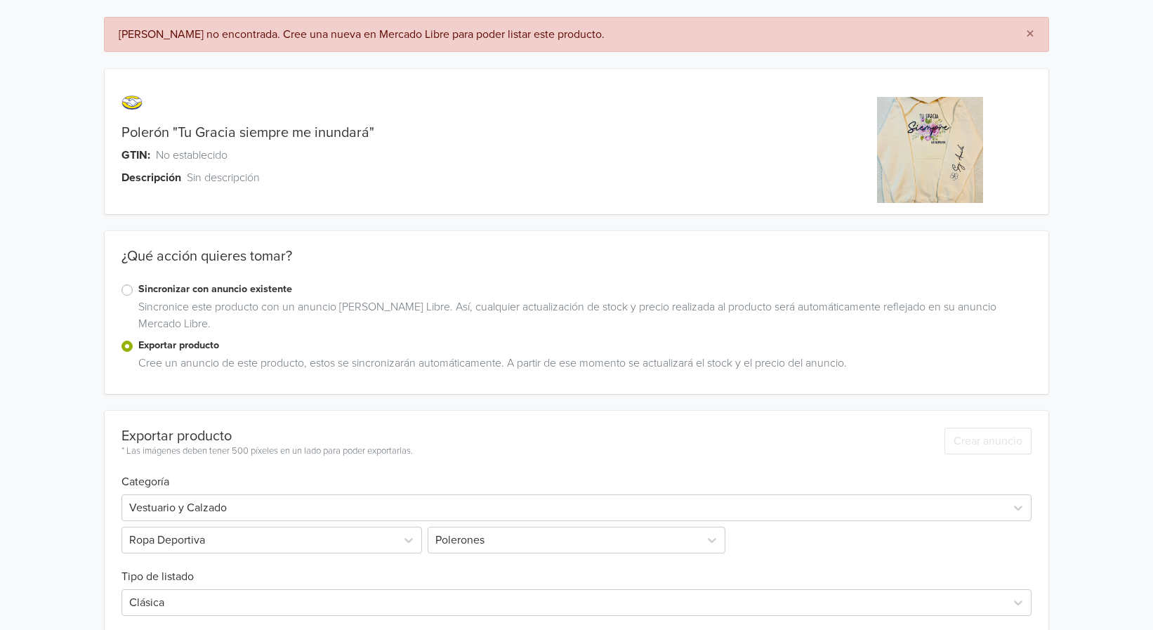
click at [543, 34] on div "Guía de tallas no encontrada. Cree una nueva en Mercado Libre para poder listar…" at bounding box center [561, 34] width 884 height 17
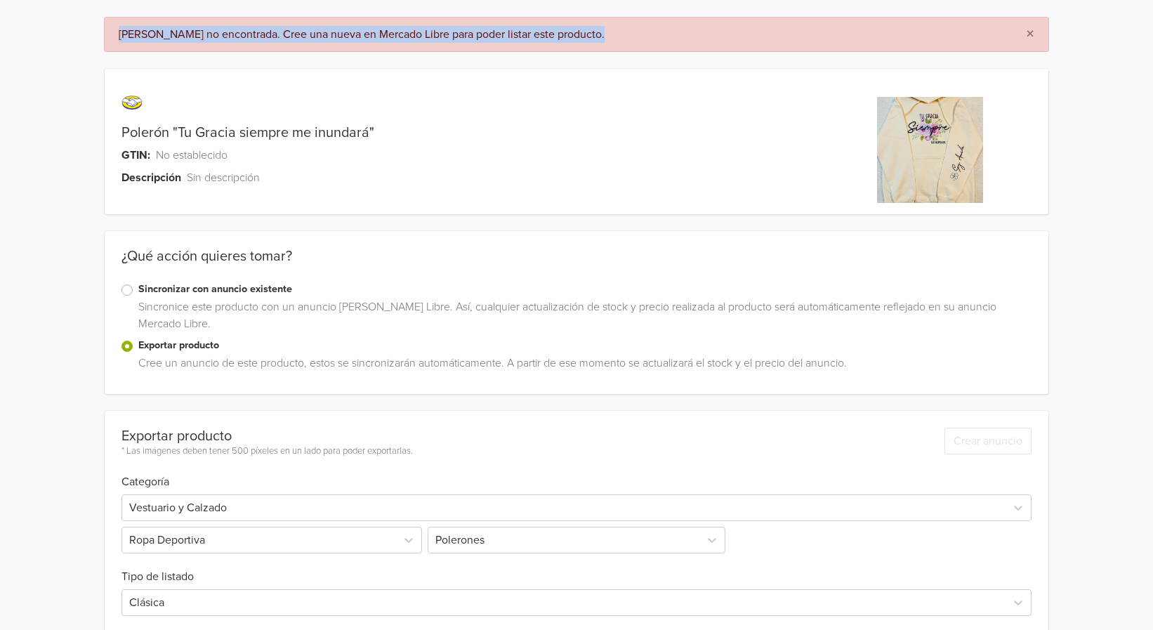
click at [543, 34] on div "Guía de tallas no encontrada. Cree una nueva en Mercado Libre para poder listar…" at bounding box center [561, 34] width 884 height 17
click at [290, 41] on div "Guía de tallas no encontrada. Cree una nueva en Mercado Libre para poder listar…" at bounding box center [561, 34] width 884 height 17
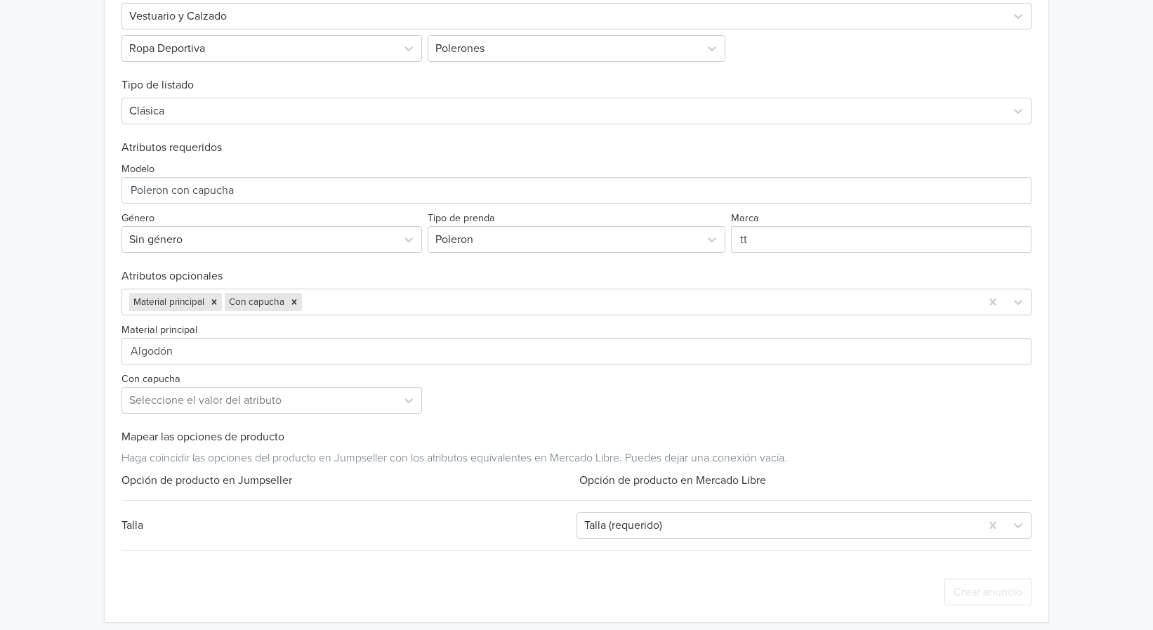
scroll to position [501, 0]
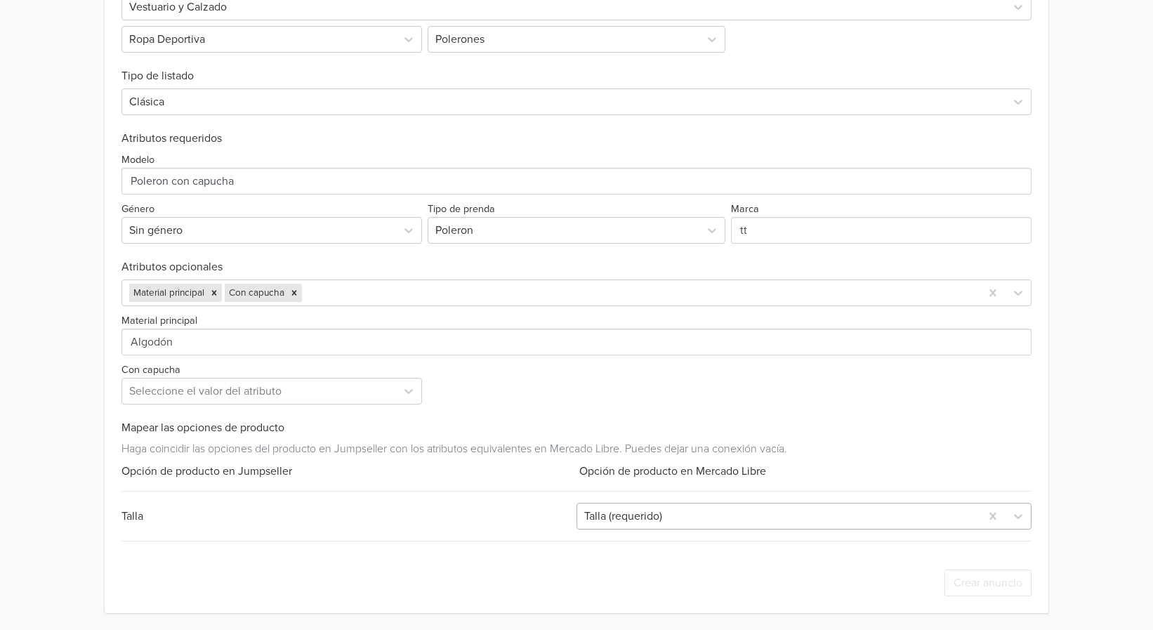
click at [635, 508] on div at bounding box center [778, 516] width 389 height 20
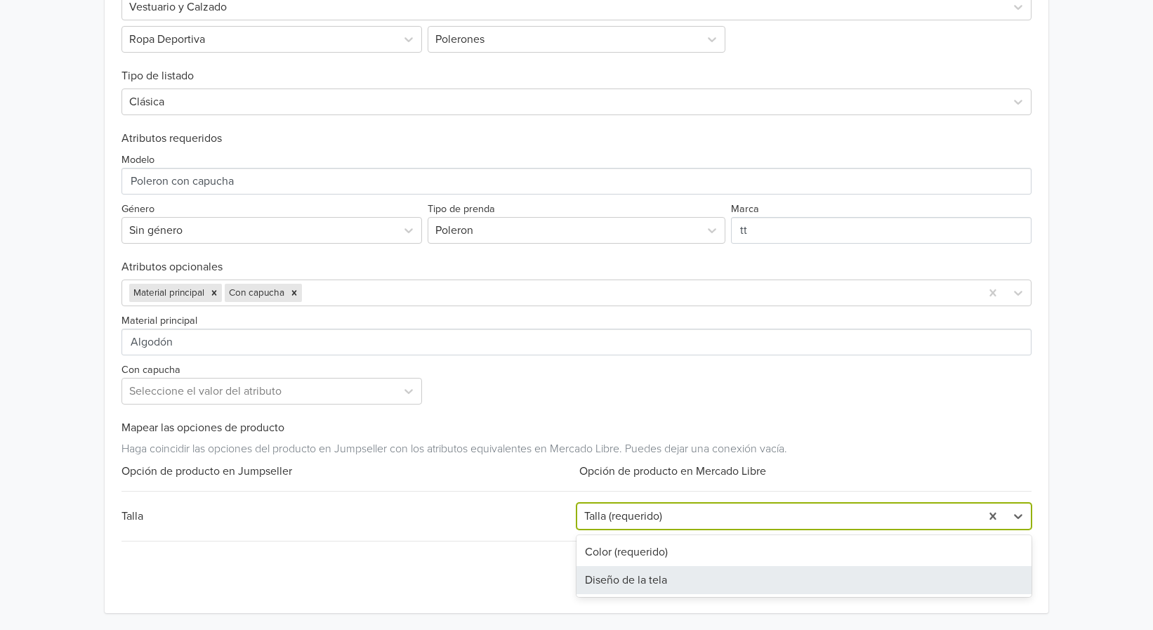
click at [630, 576] on div "Diseño de la tela" at bounding box center [803, 580] width 455 height 28
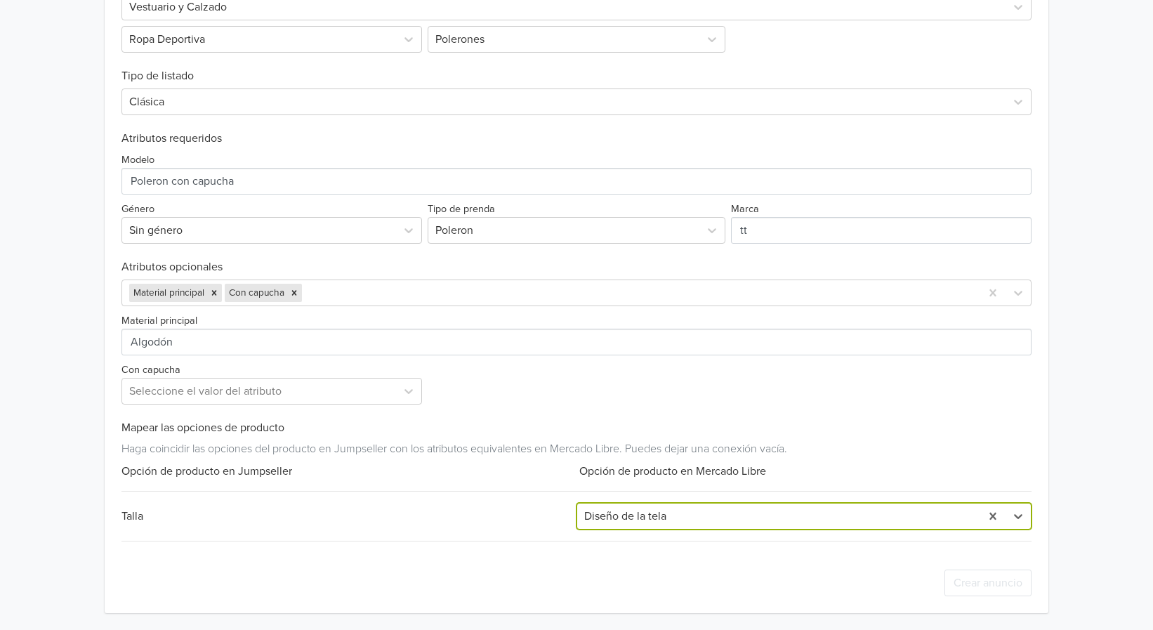
click at [373, 514] on div "Talla" at bounding box center [348, 516] width 455 height 17
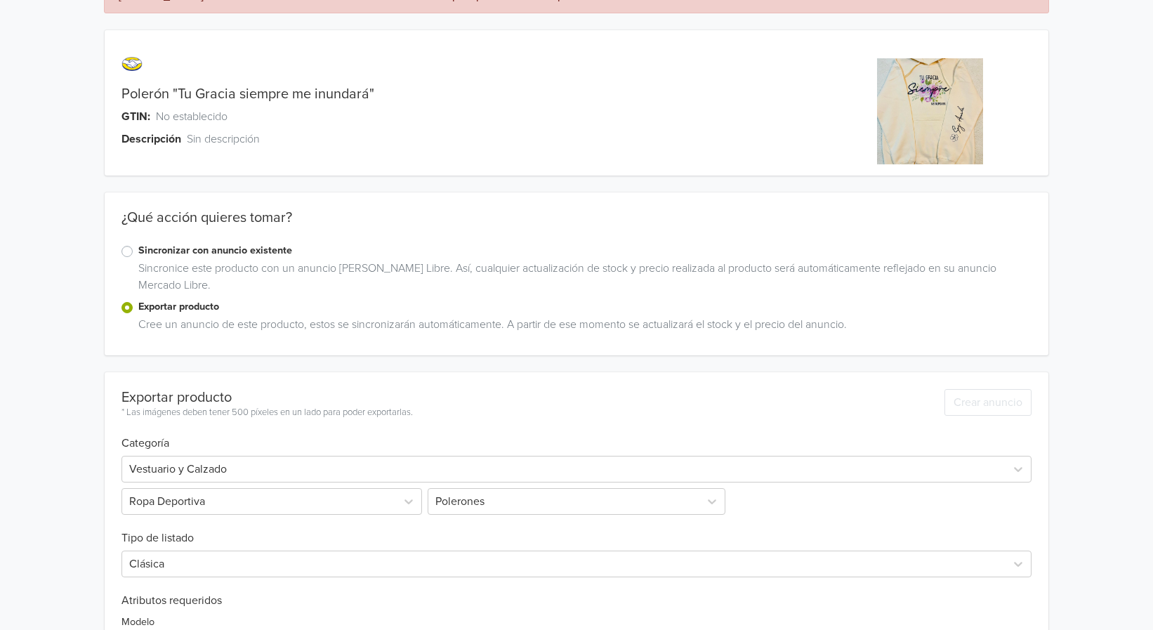
scroll to position [0, 0]
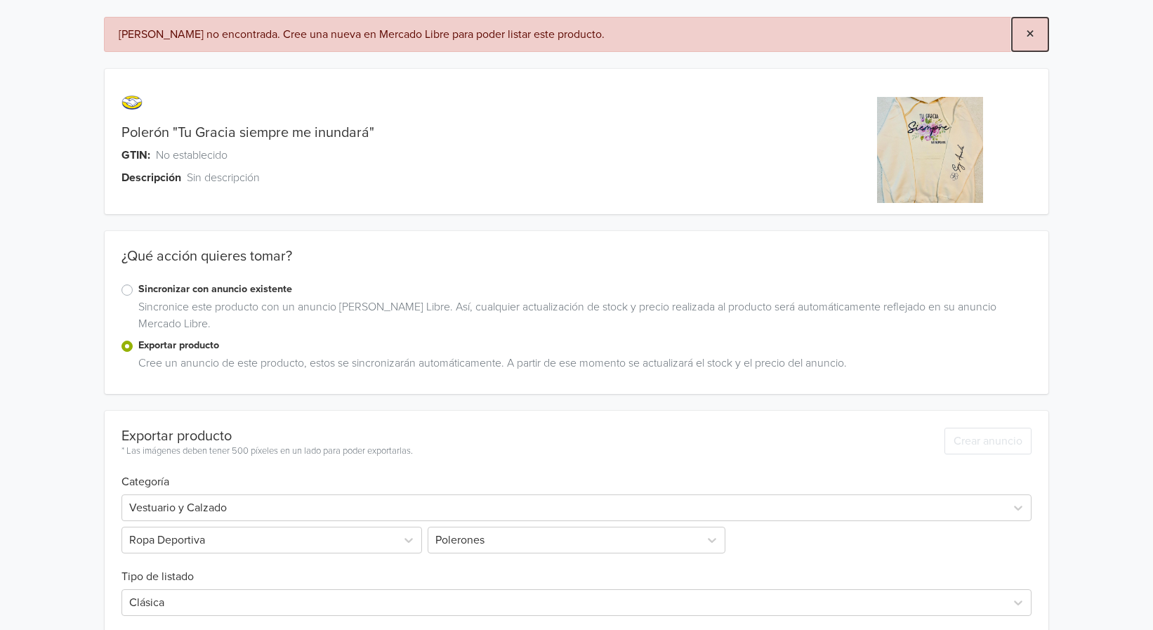
click at [1032, 33] on span "×" at bounding box center [1030, 34] width 8 height 20
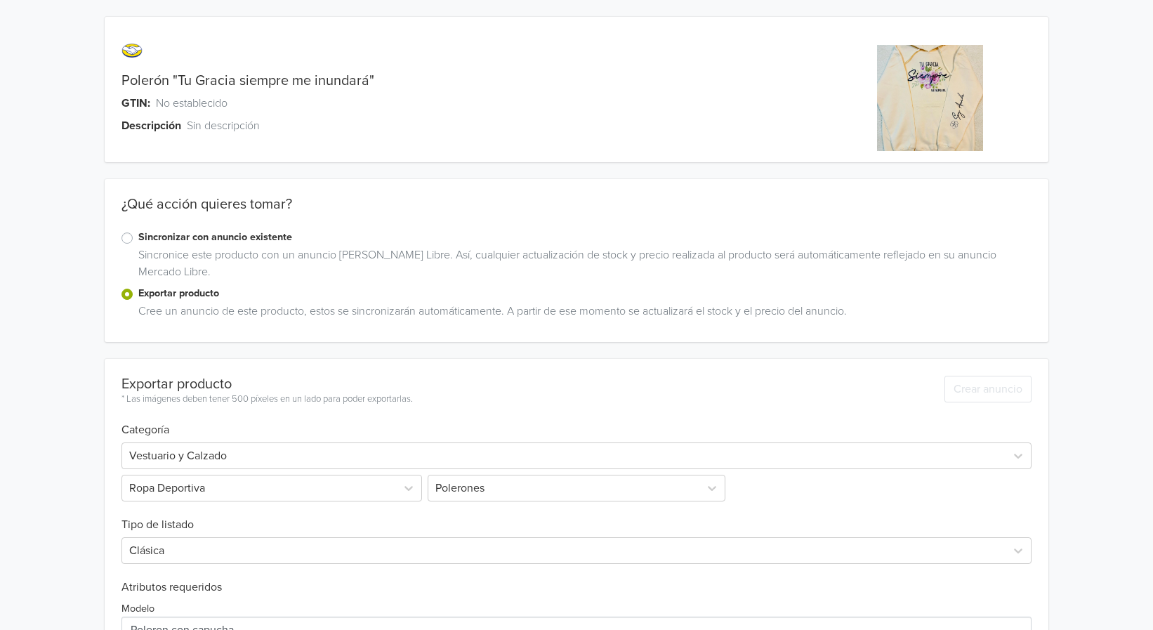
click at [927, 95] on img at bounding box center [930, 98] width 106 height 106
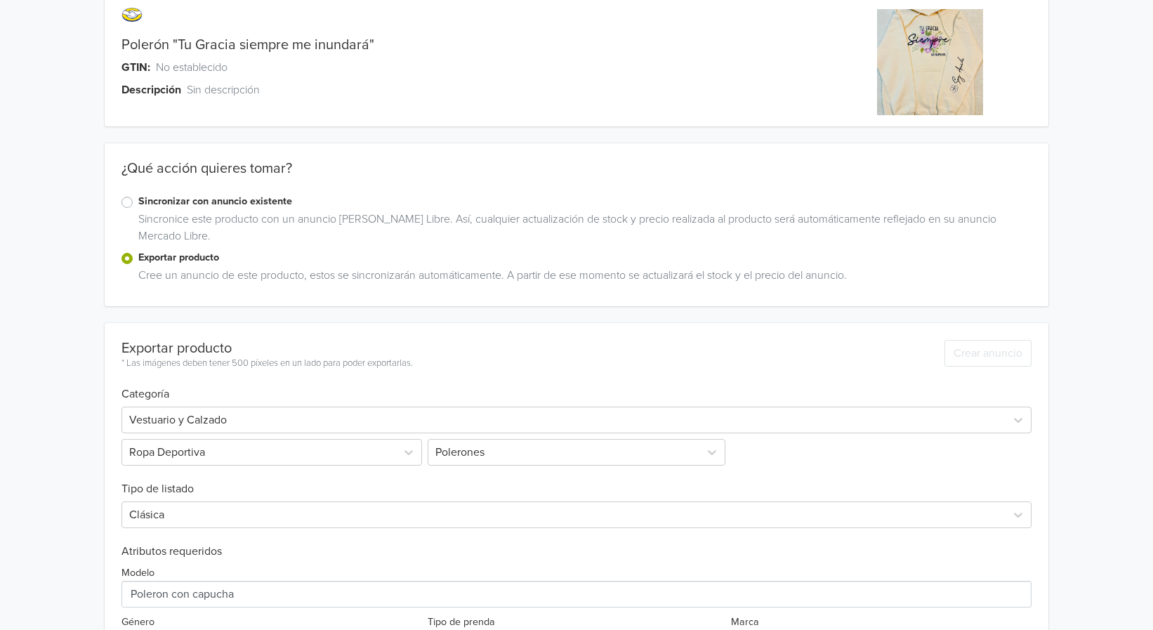
scroll to position [70, 0]
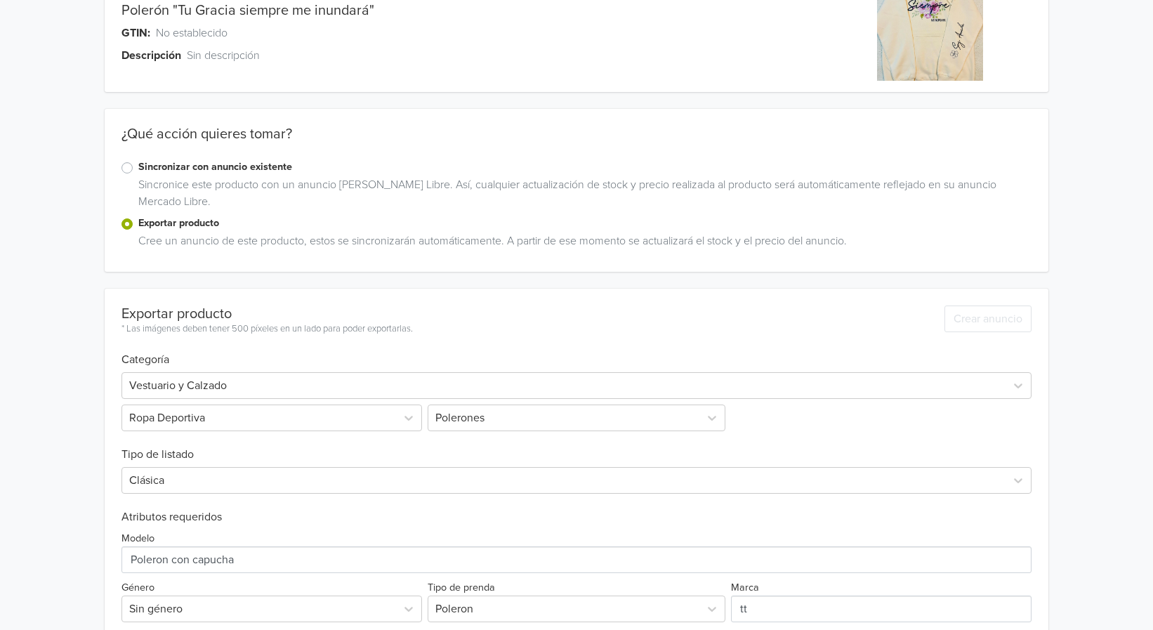
click at [138, 168] on label "Sincronizar con anuncio existente" at bounding box center [584, 166] width 892 height 15
click at [0, 0] on input "Sincronizar con anuncio existente" at bounding box center [0, 0] width 0 height 0
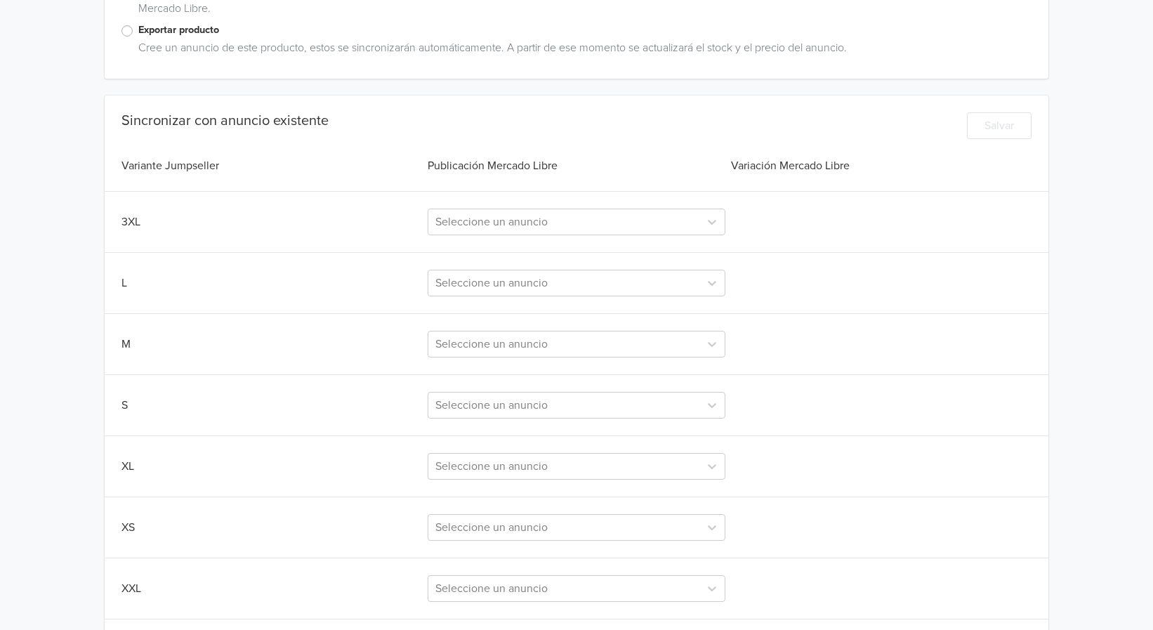
scroll to position [281, 0]
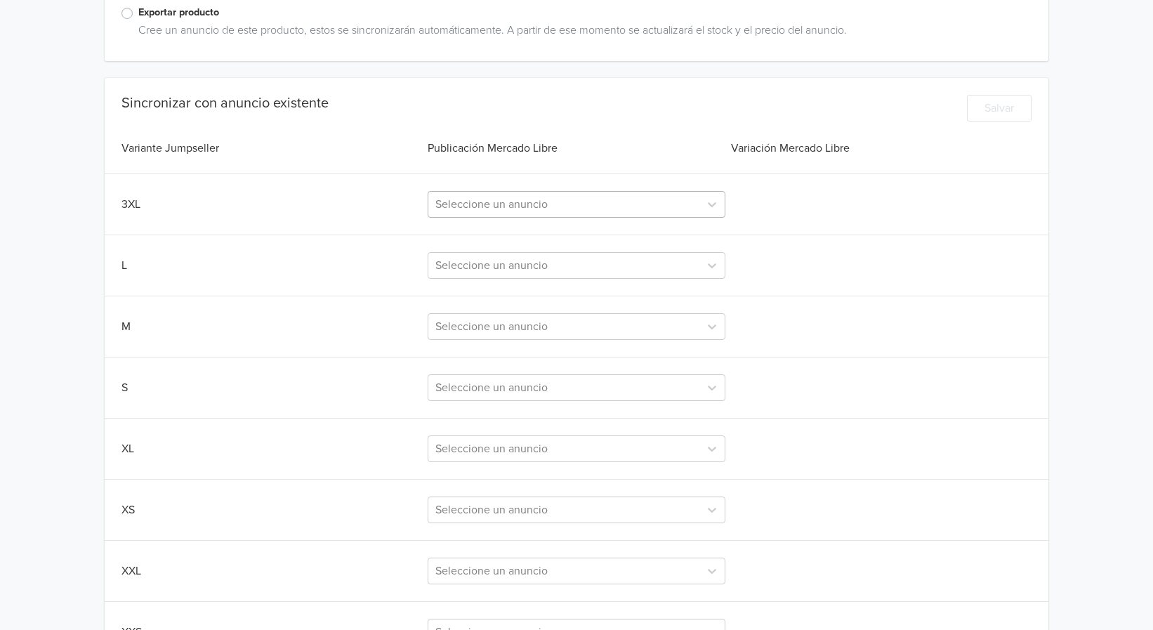
click at [455, 201] on div at bounding box center [563, 204] width 257 height 20
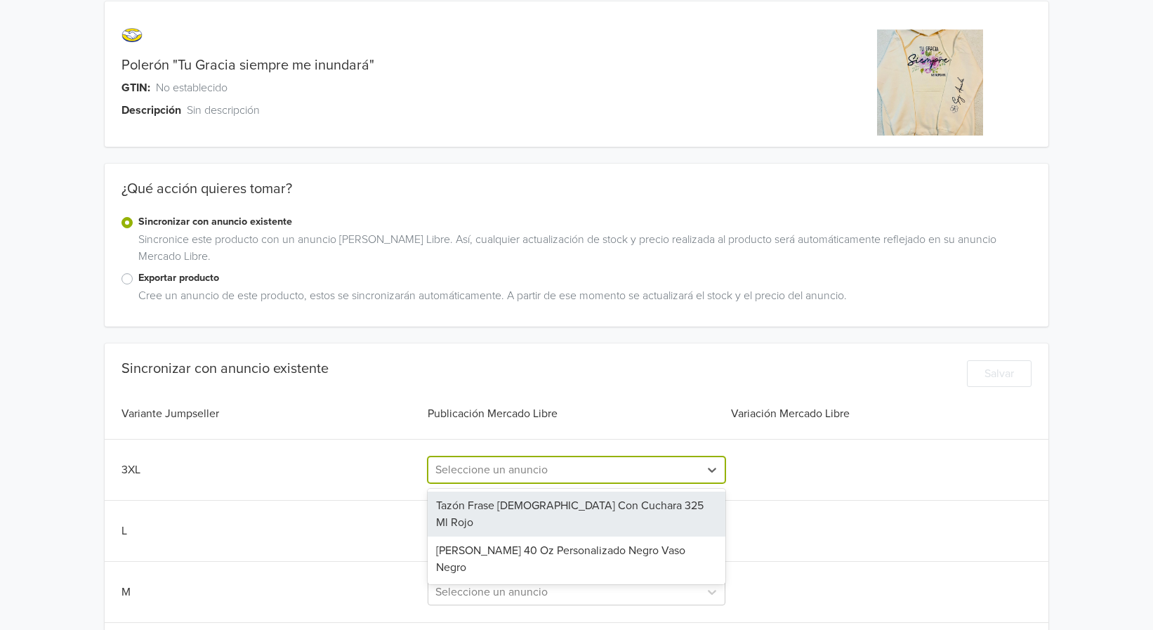
scroll to position [0, 0]
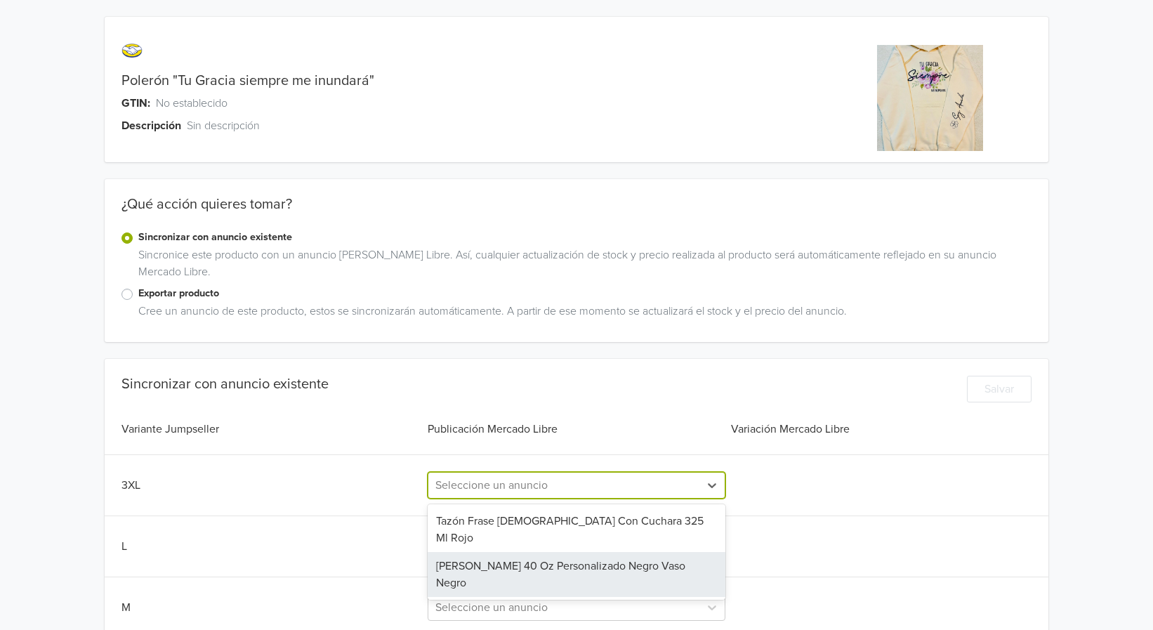
click at [486, 552] on div "Vaso Térmico 40 Oz Personalizado Negro Vaso Negro" at bounding box center [577, 574] width 298 height 45
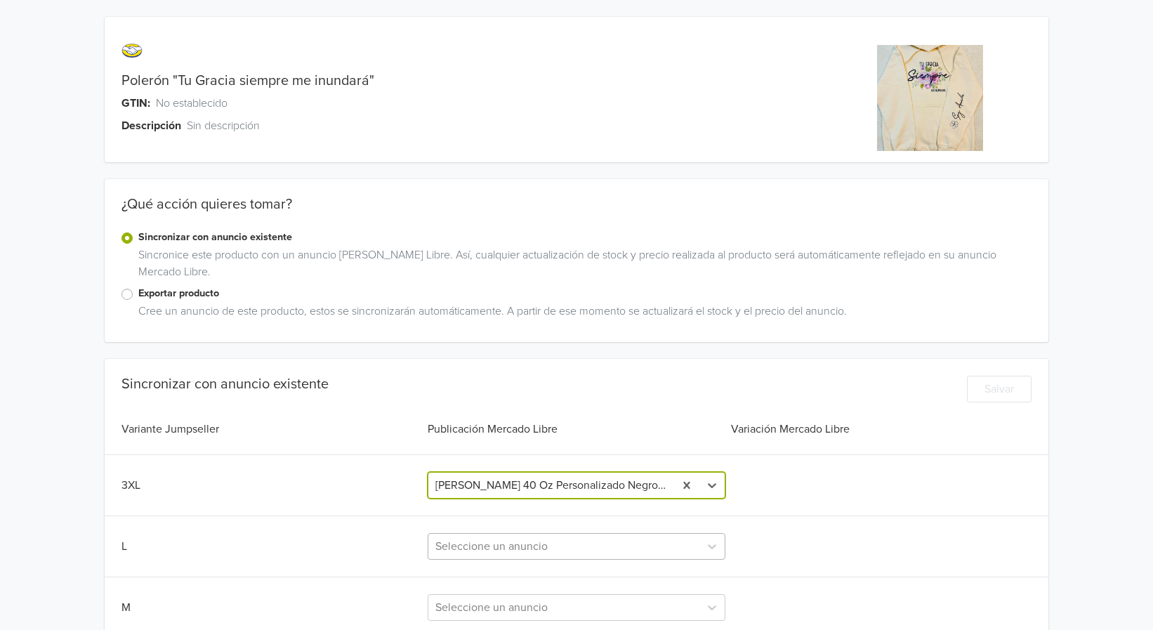
click at [484, 537] on div at bounding box center [563, 546] width 257 height 20
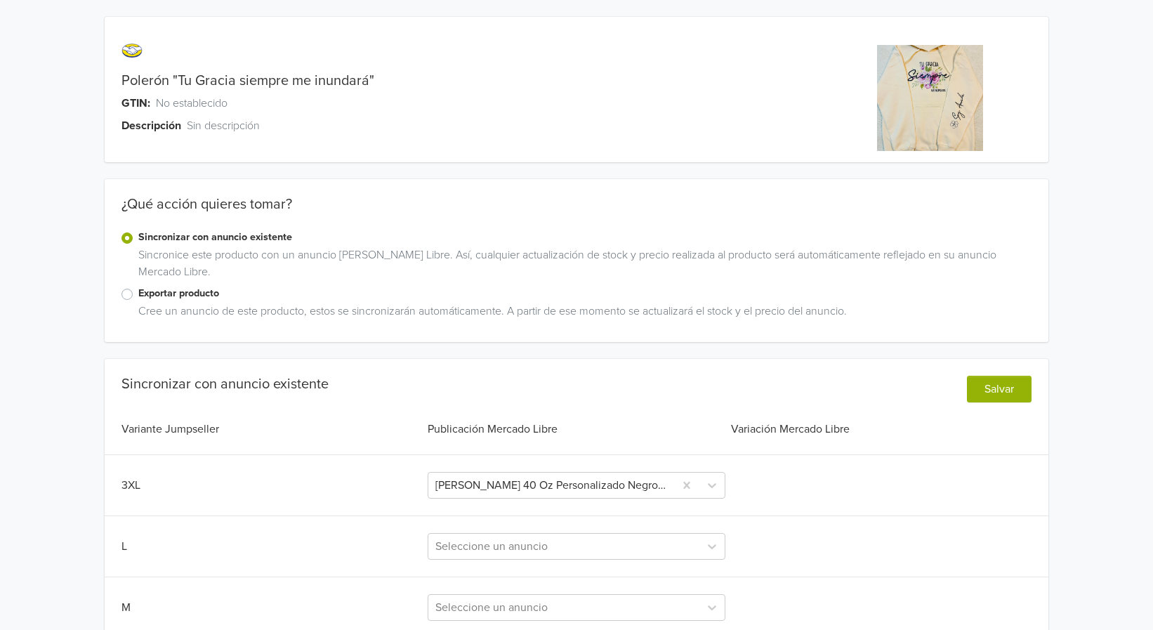
click at [138, 296] on label "Exportar producto" at bounding box center [584, 293] width 892 height 15
click at [0, 0] on input "Exportar producto" at bounding box center [0, 0] width 0 height 0
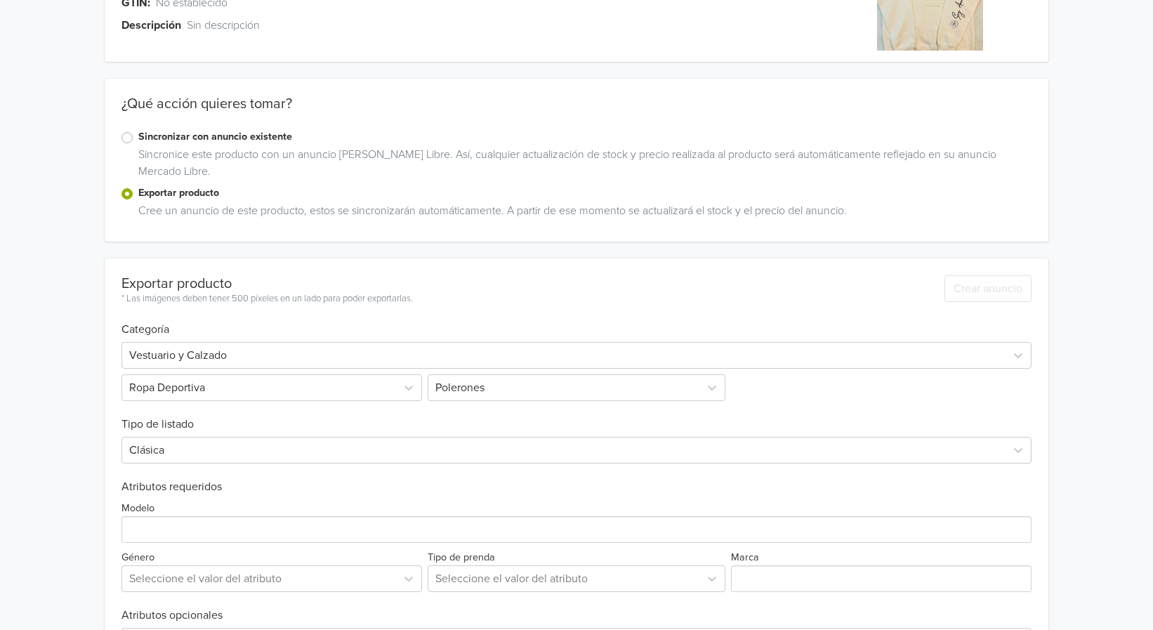
scroll to position [350, 0]
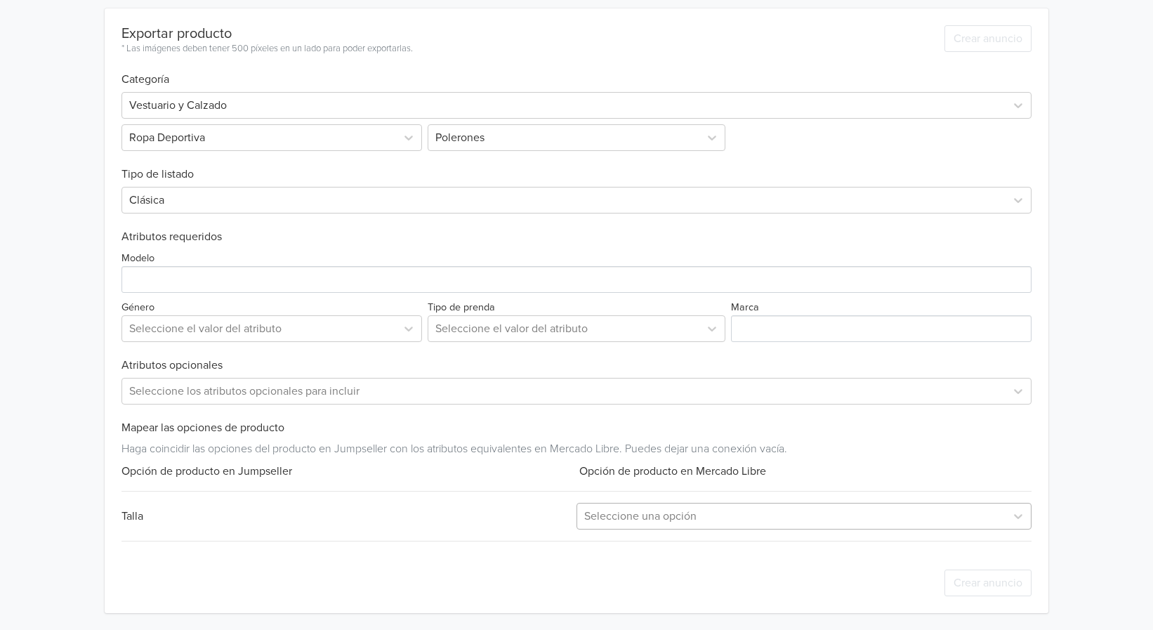
click at [688, 519] on div at bounding box center [791, 516] width 414 height 20
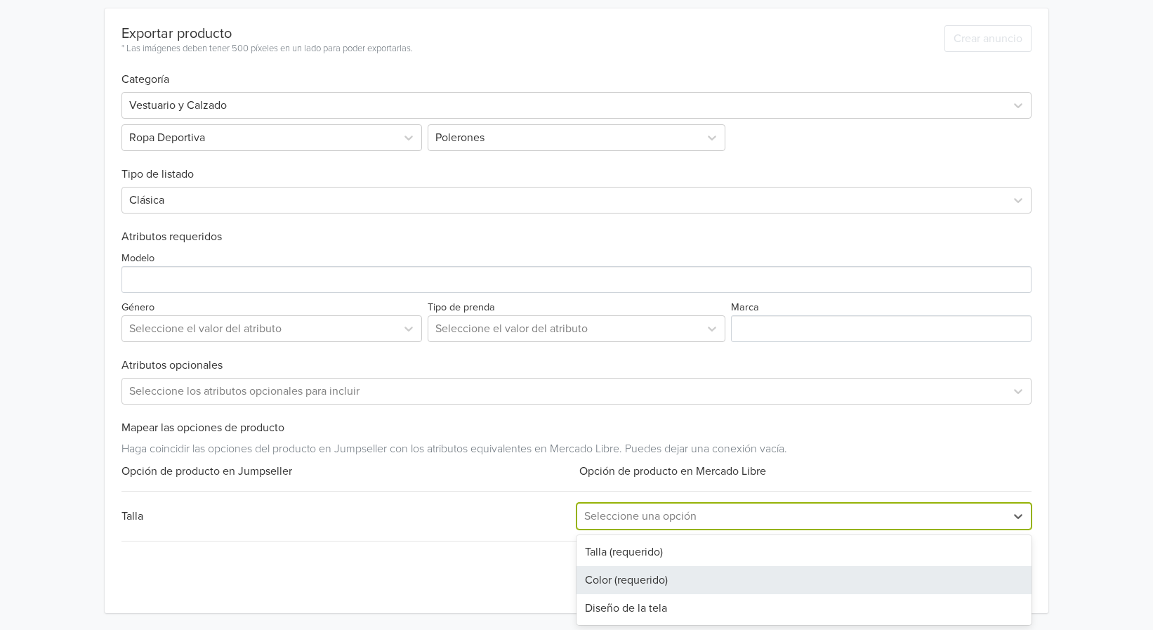
click at [636, 576] on div "Color (requerido)" at bounding box center [803, 580] width 455 height 28
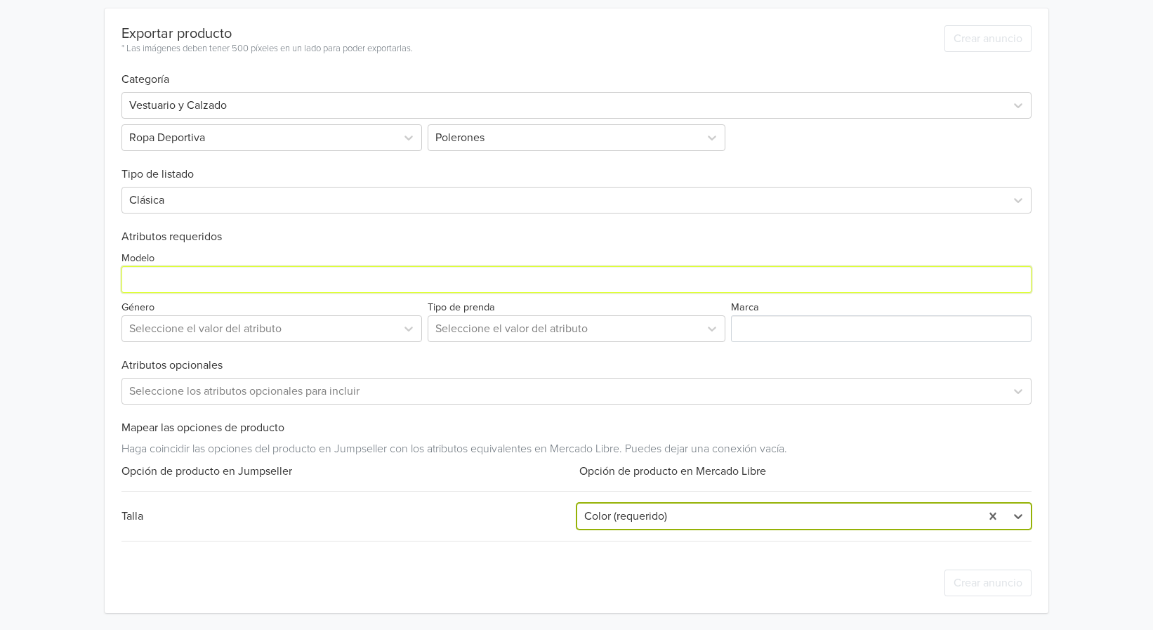
click at [164, 275] on input "Modelo" at bounding box center [575, 279] width 909 height 27
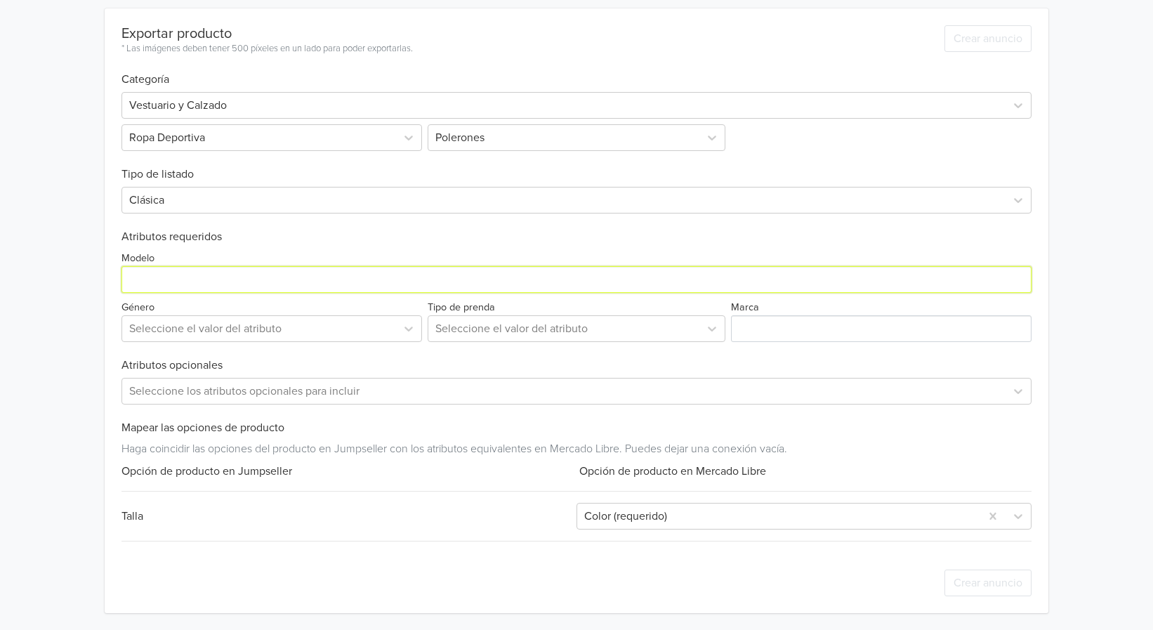
type input "Poleron con capucha"
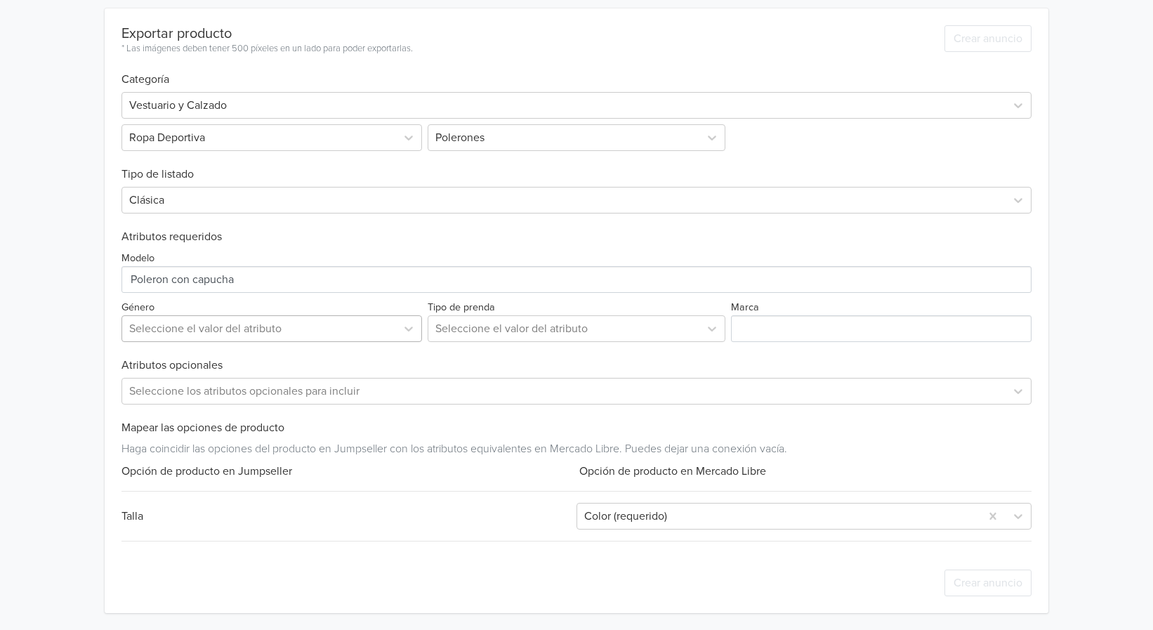
drag, startPoint x: 243, startPoint y: 328, endPoint x: 244, endPoint y: 341, distance: 13.4
click at [243, 329] on div at bounding box center [259, 329] width 260 height 20
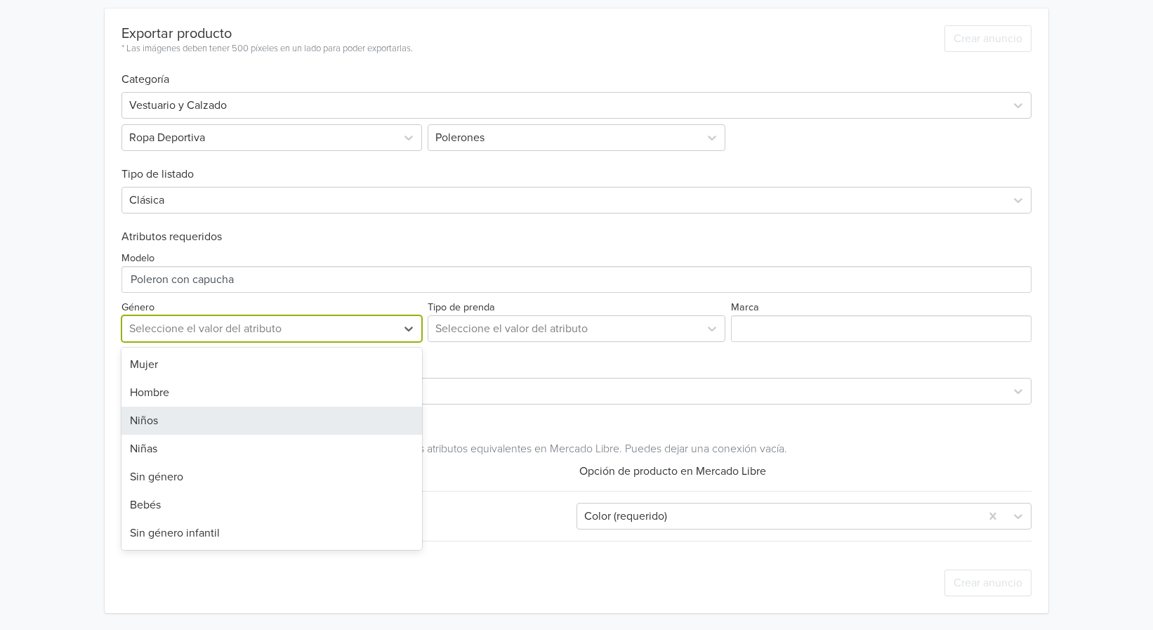
click at [213, 416] on div "Niños" at bounding box center [271, 420] width 300 height 28
click at [208, 419] on div "Exportar producto * Las imágenes deben tener 500 píxeles en un lado para poder …" at bounding box center [575, 310] width 909 height 604
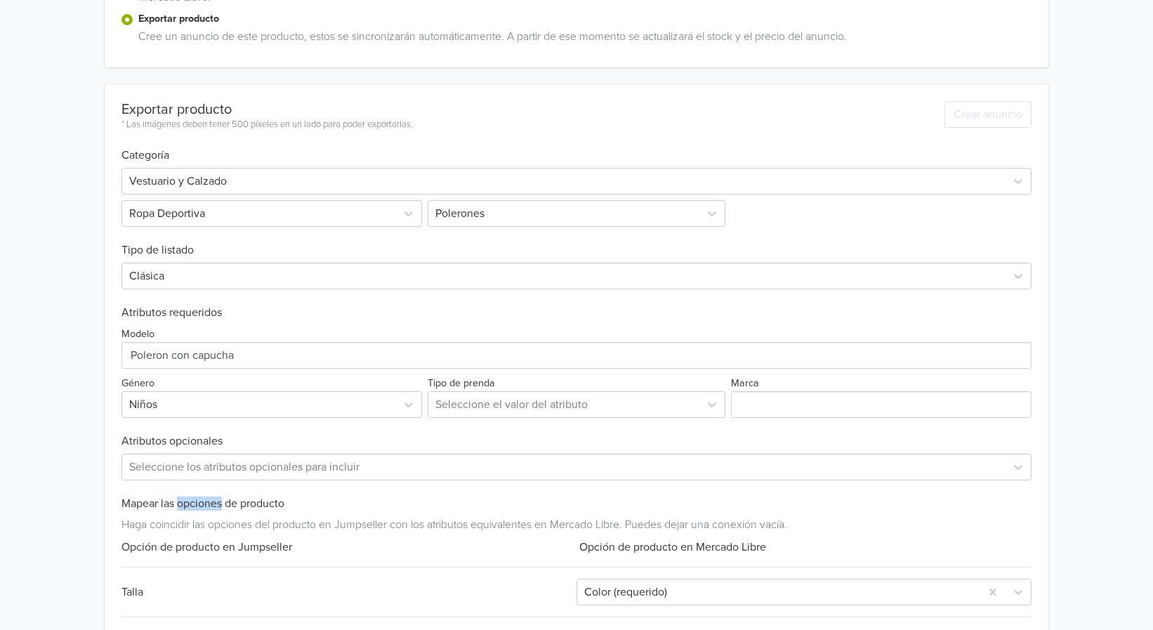
scroll to position [0, 0]
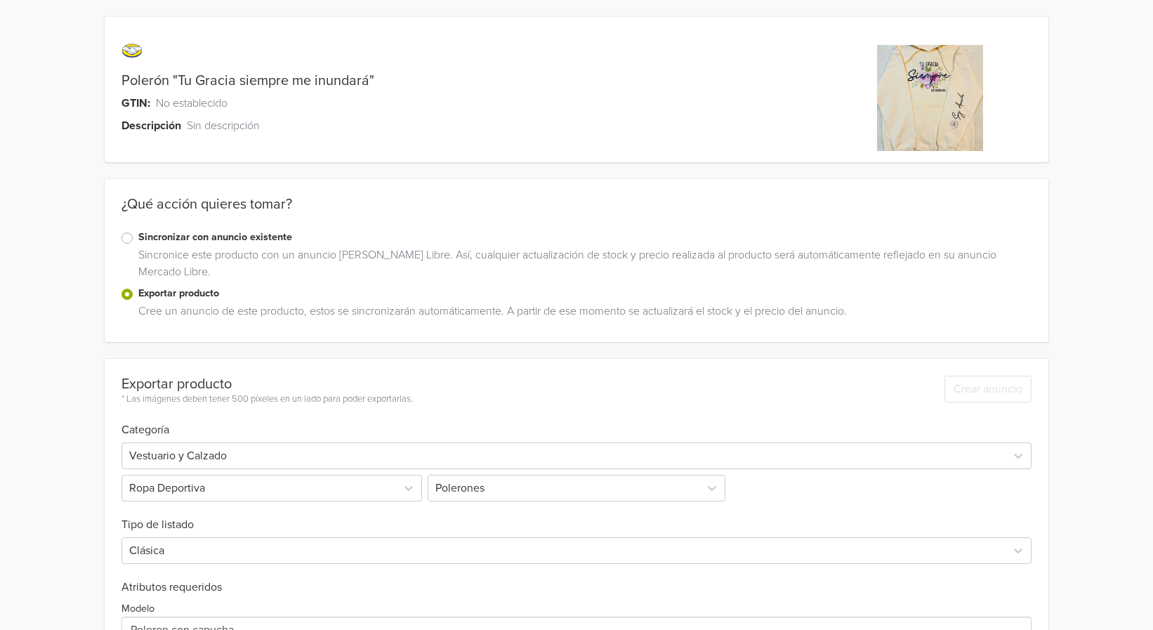
click at [393, 390] on div "Exportar producto" at bounding box center [266, 384] width 291 height 17
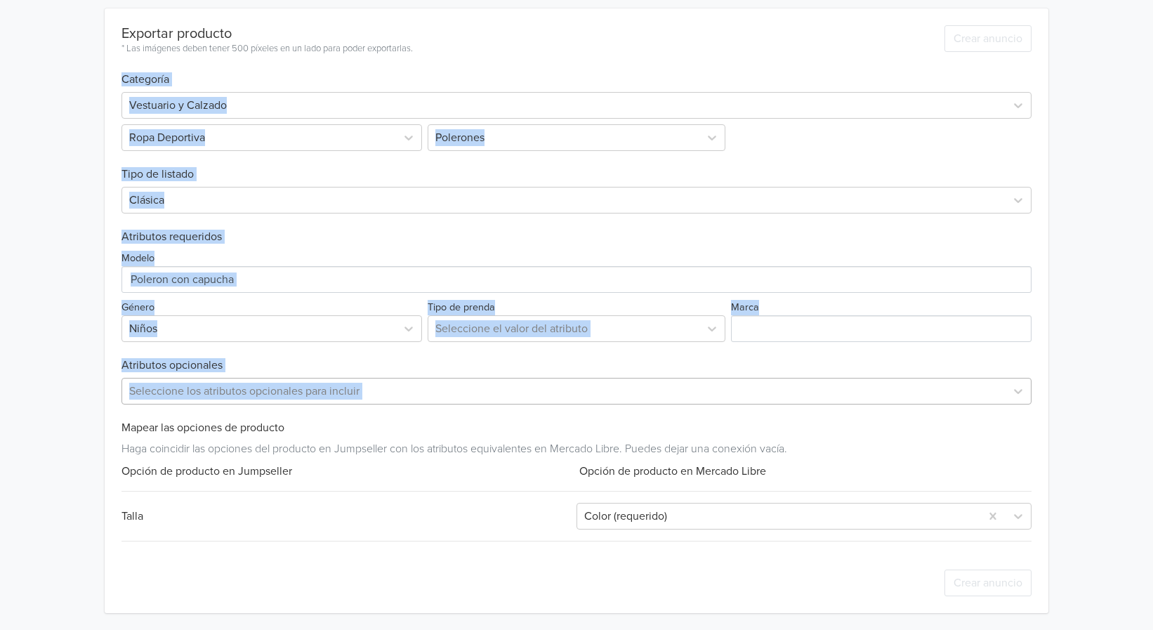
drag, startPoint x: 393, startPoint y: 390, endPoint x: 209, endPoint y: 390, distance: 183.9
click at [209, 390] on div "Exportar producto * Las imágenes deben tener 500 píxeles en un lado para poder …" at bounding box center [575, 310] width 909 height 604
copy div "Categoría Vestuario y Calzado Ropa Deportiva Polerones Tipo de listado Clásica …"
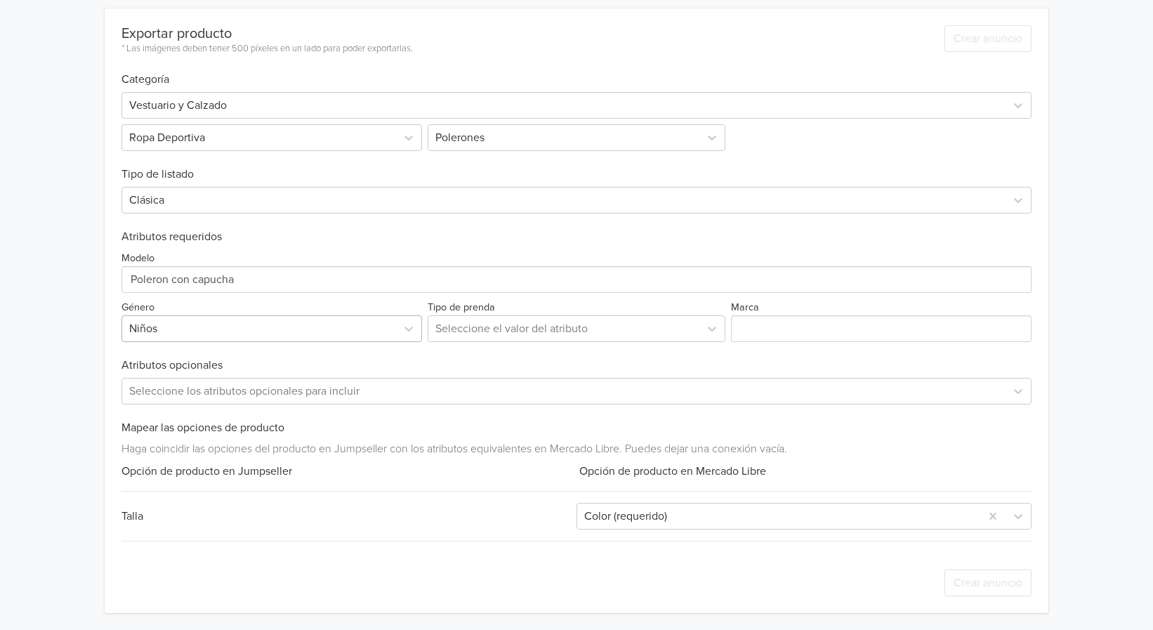
click at [267, 327] on div at bounding box center [259, 329] width 260 height 20
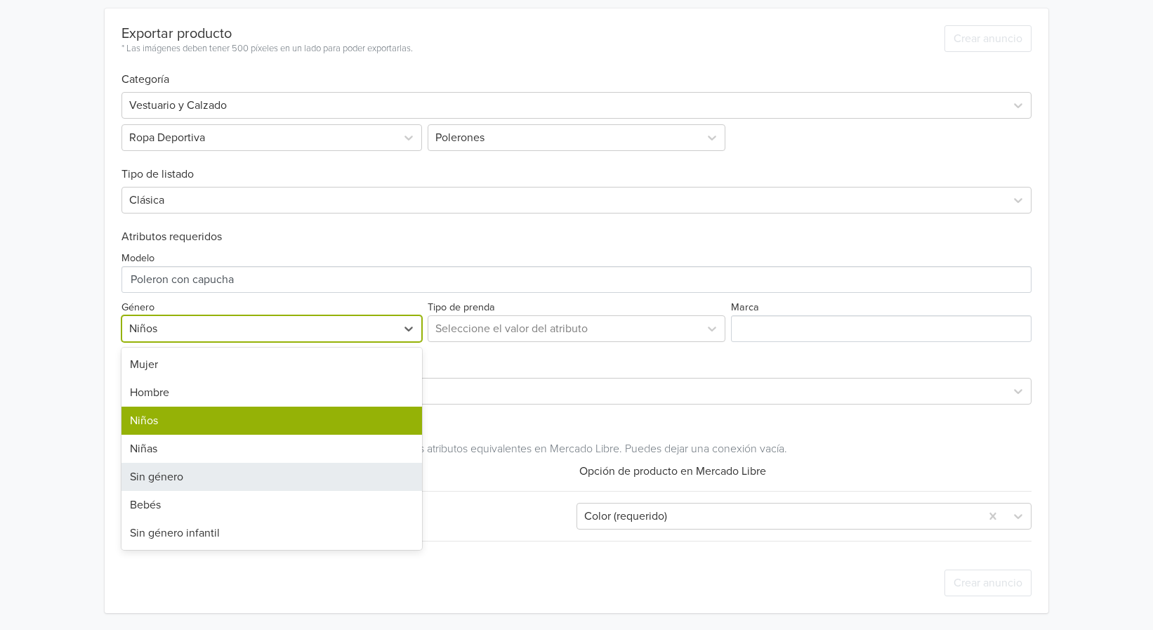
click at [183, 475] on div "Sin género" at bounding box center [271, 477] width 300 height 28
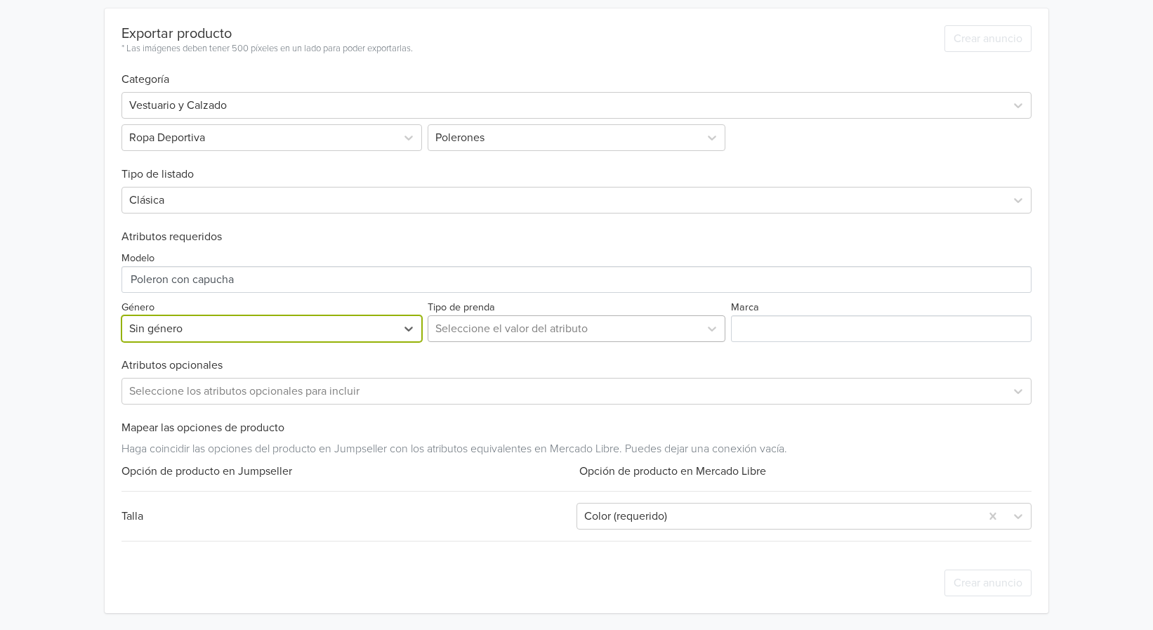
click at [515, 335] on div at bounding box center [563, 329] width 257 height 20
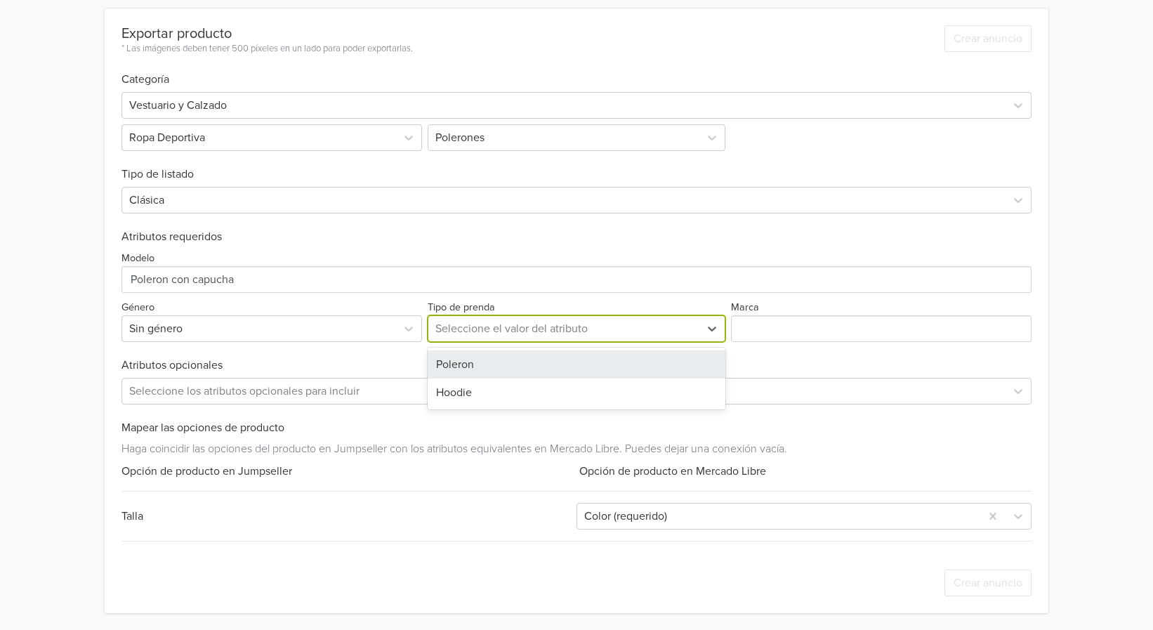
click at [484, 373] on div "Poleron" at bounding box center [577, 364] width 298 height 28
click at [302, 388] on div at bounding box center [563, 391] width 868 height 20
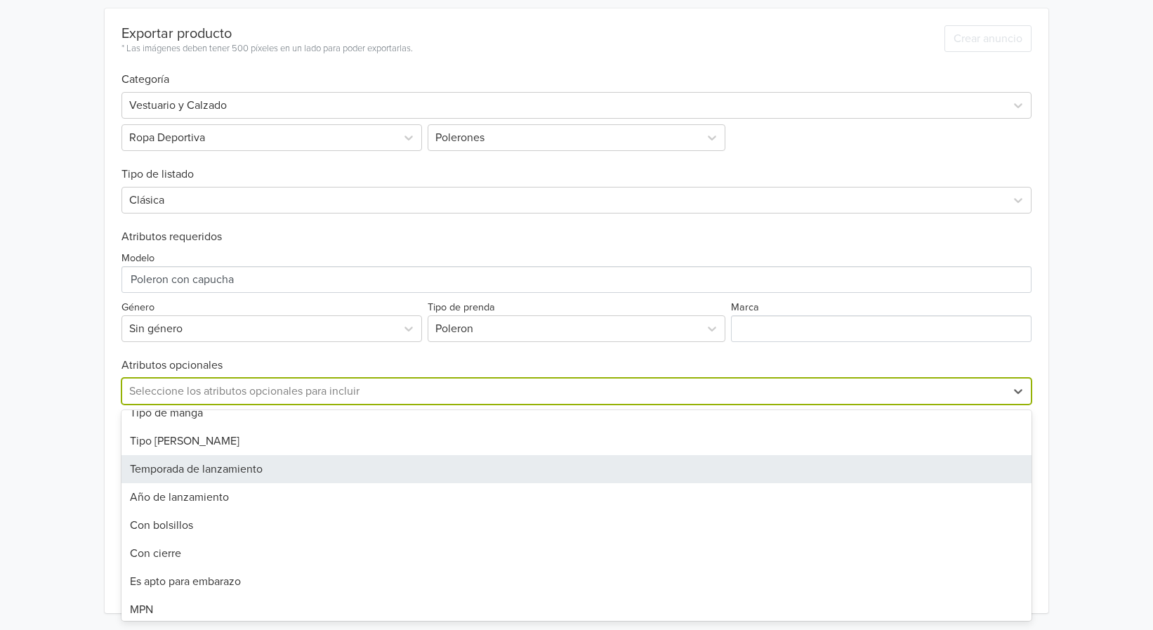
scroll to position [140, 0]
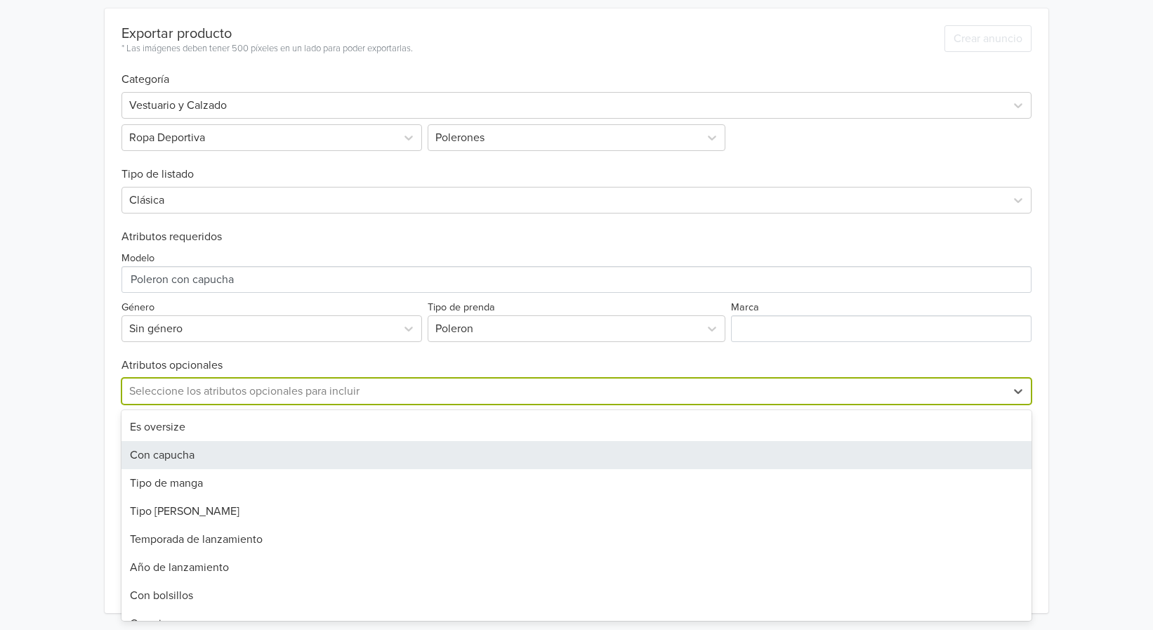
click at [171, 457] on div "Con capucha" at bounding box center [575, 455] width 909 height 28
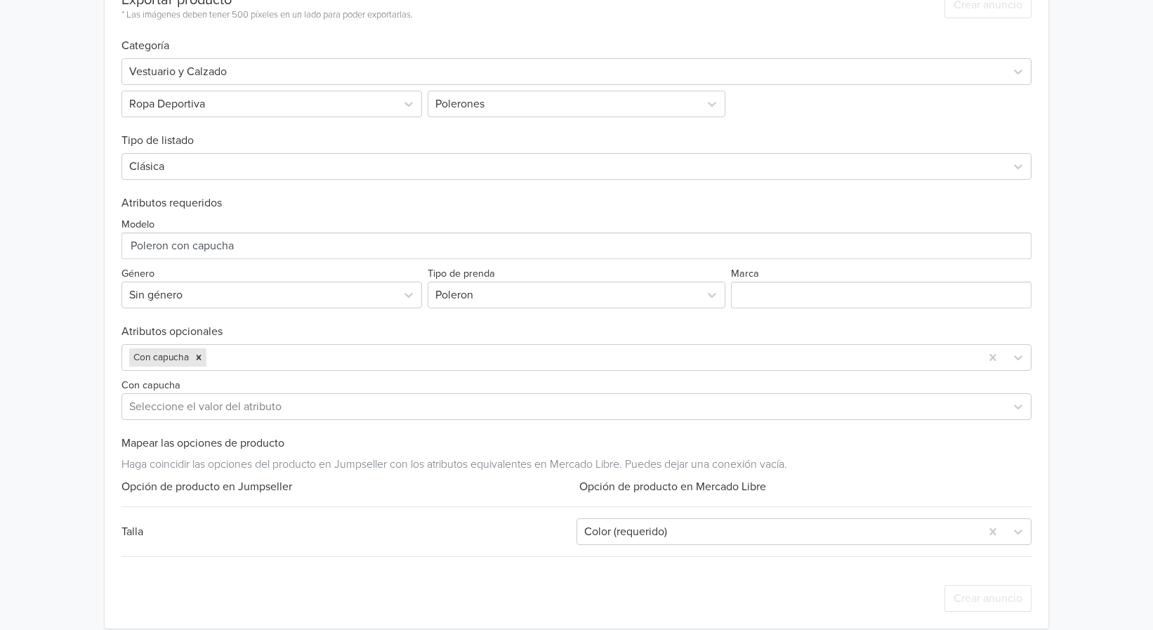
scroll to position [399, 0]
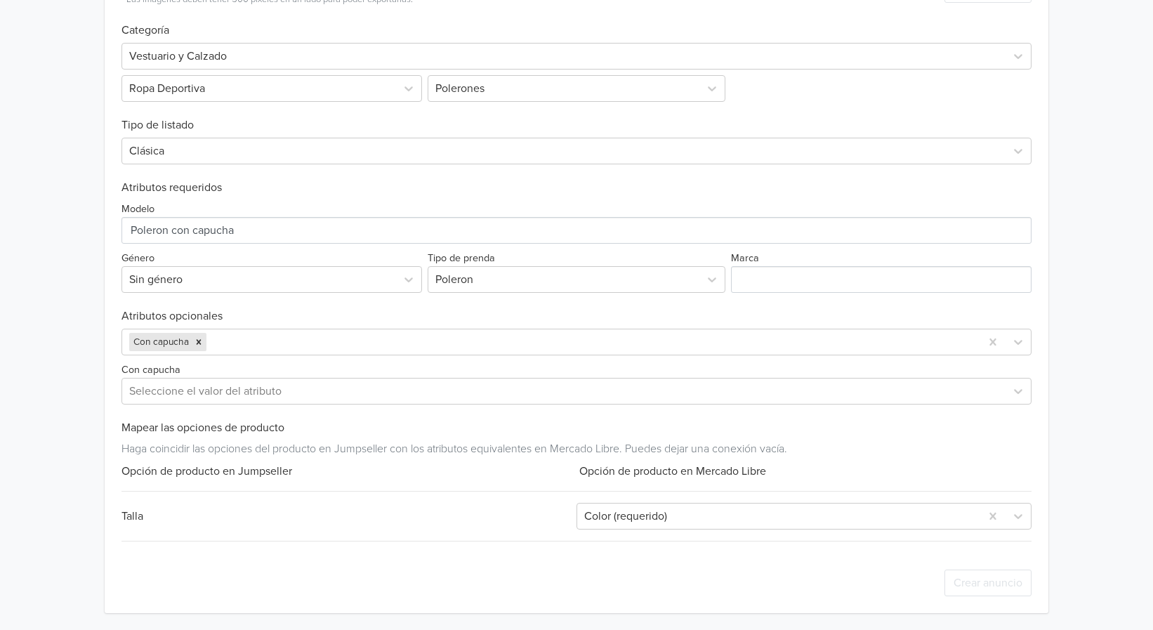
click at [183, 502] on div "Exportar producto * Las imágenes deben tener 500 píxeles en un lado para poder …" at bounding box center [575, 286] width 909 height 654
click at [127, 516] on div "Talla" at bounding box center [348, 516] width 455 height 17
click at [133, 515] on div "Talla" at bounding box center [348, 516] width 455 height 17
click at [695, 518] on div at bounding box center [778, 516] width 389 height 20
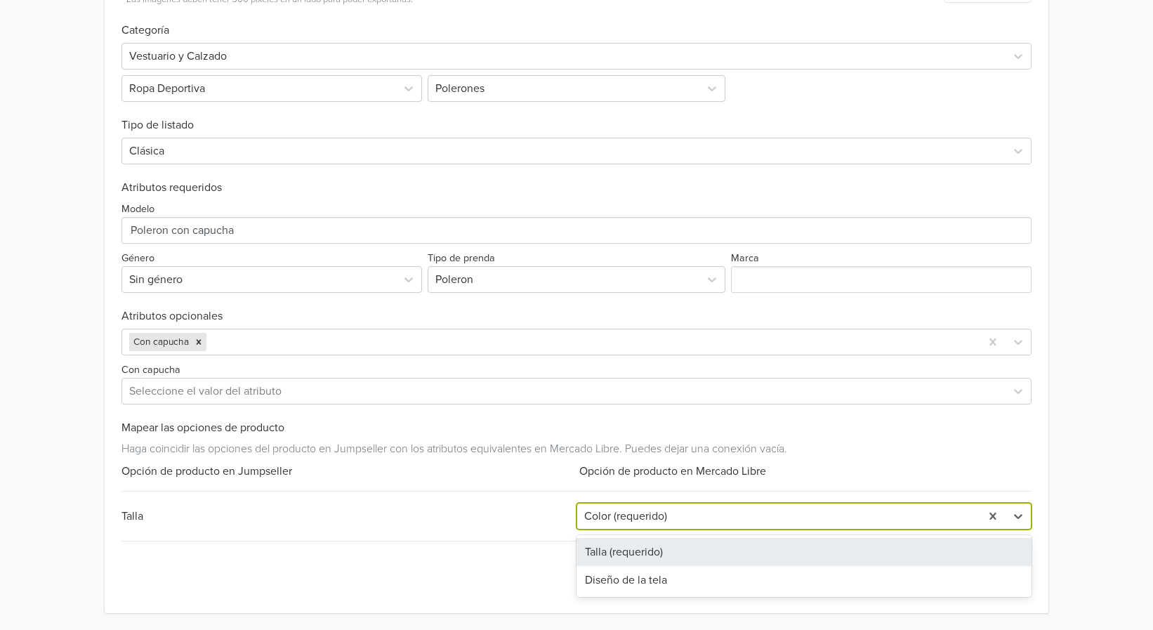
click at [641, 554] on div "Talla (requerido)" at bounding box center [803, 552] width 455 height 28
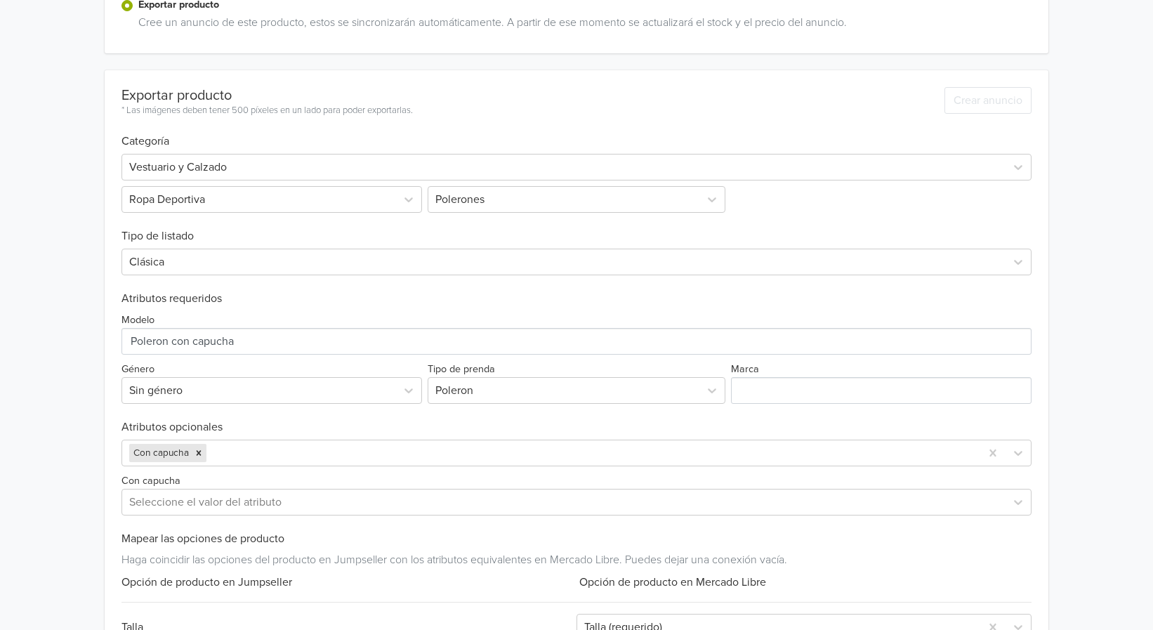
scroll to position [0, 0]
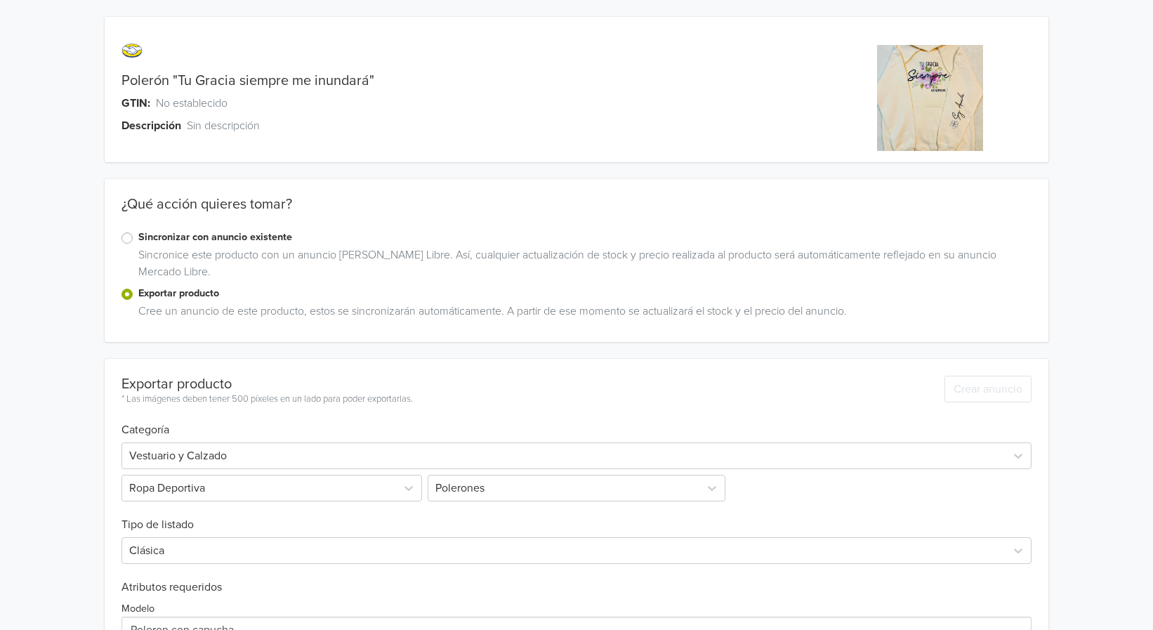
click at [911, 86] on img at bounding box center [930, 98] width 106 height 106
